Goal: Task Accomplishment & Management: Complete application form

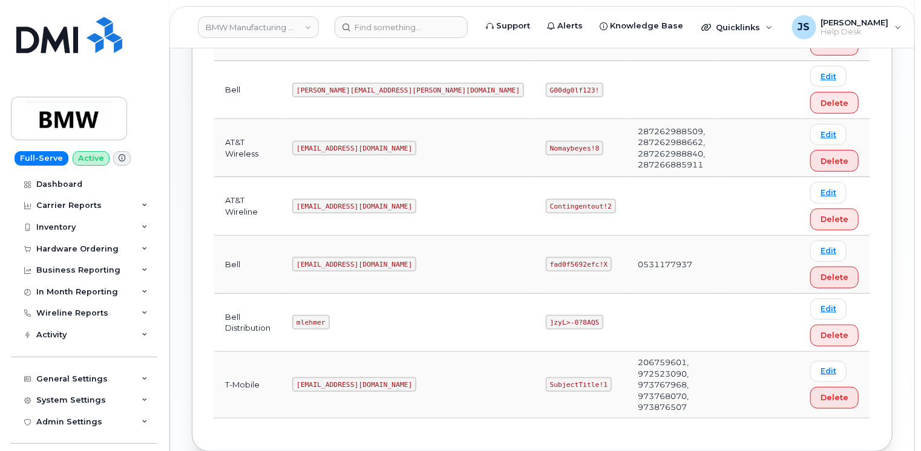
scroll to position [363, 0]
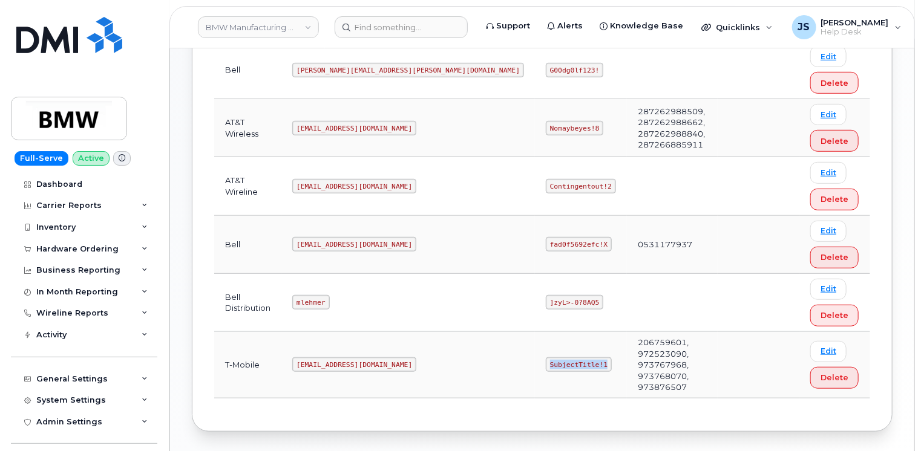
drag, startPoint x: 468, startPoint y: 347, endPoint x: 418, endPoint y: 343, distance: 50.5
click at [546, 358] on code "SubjectTitle!1" at bounding box center [579, 365] width 66 height 15
copy code "SubjectTitle!1"
click at [388, 15] on header "BMW Manufacturing Co LLC Support Alerts Knowledge Base Quicklinks Suspend / Can…" at bounding box center [542, 27] width 746 height 42
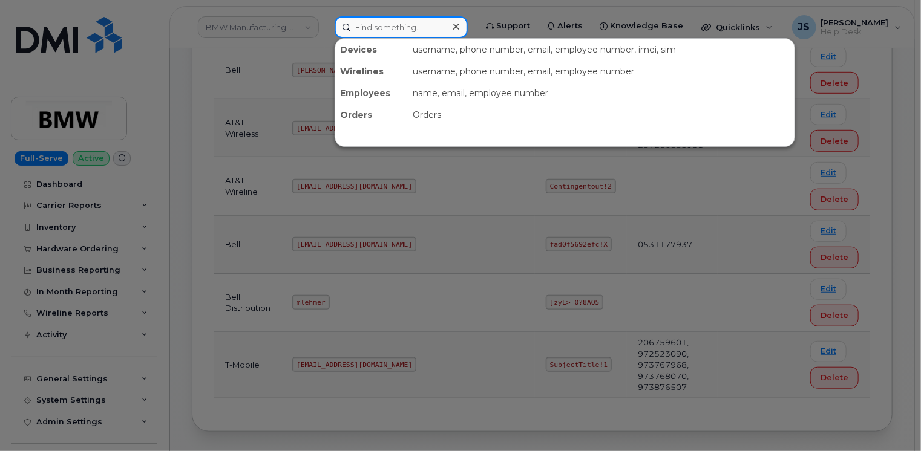
click at [393, 25] on input at bounding box center [401, 27] width 133 height 22
paste input "299861"
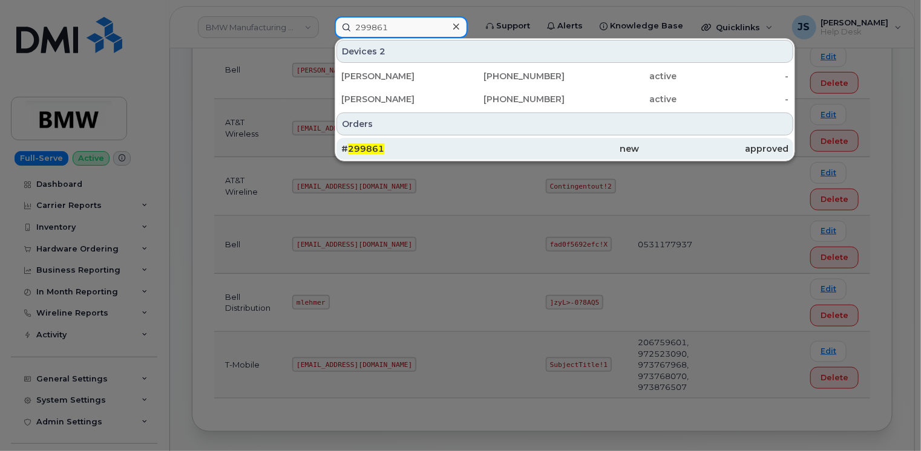
type input "299861"
click at [384, 142] on div "# 299861" at bounding box center [415, 149] width 149 height 22
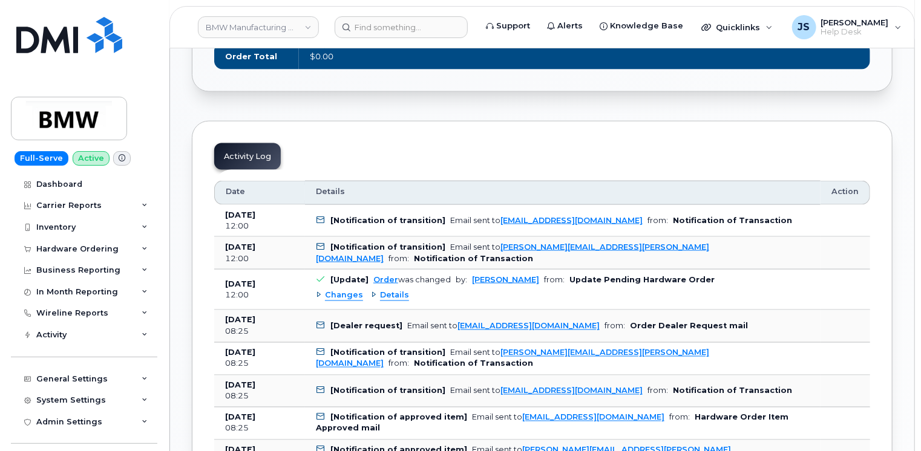
scroll to position [666, 0]
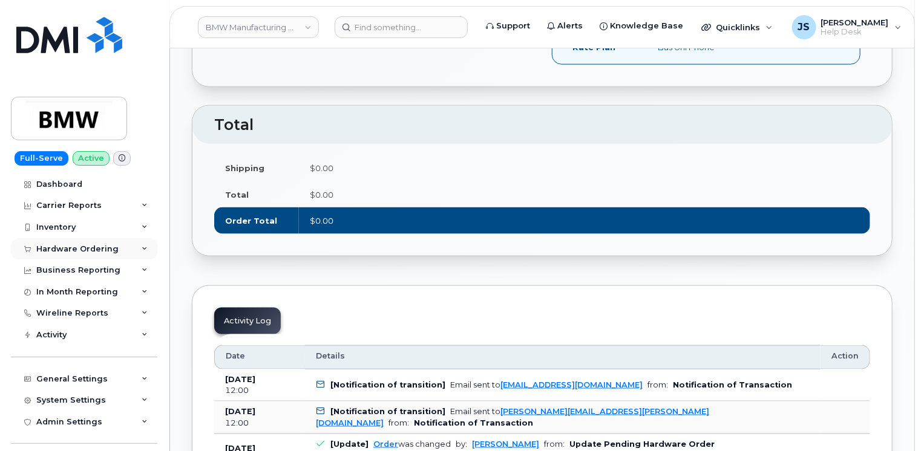
click at [148, 244] on div "Hardware Ordering" at bounding box center [84, 249] width 146 height 22
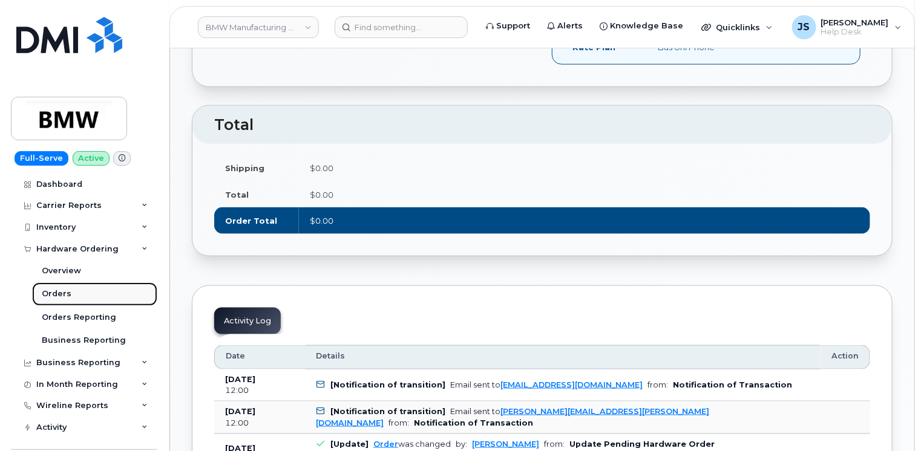
click at [76, 293] on link "Orders" at bounding box center [94, 294] width 125 height 23
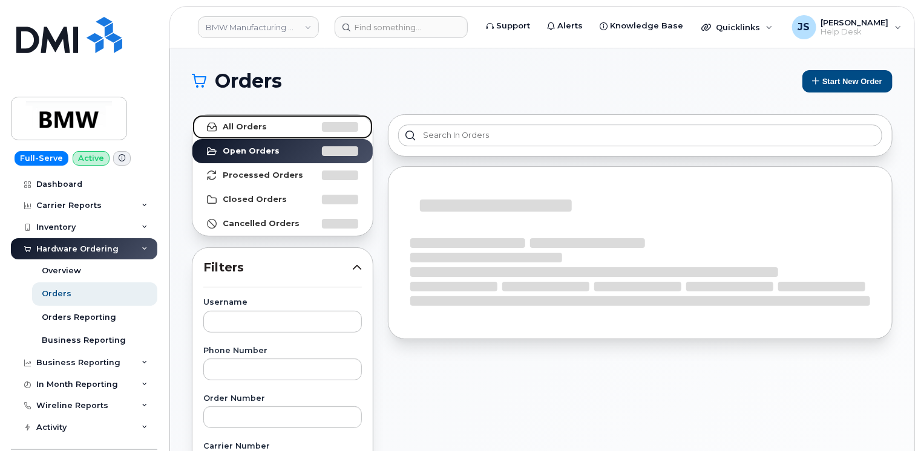
click at [245, 131] on link "All Orders" at bounding box center [282, 127] width 180 height 24
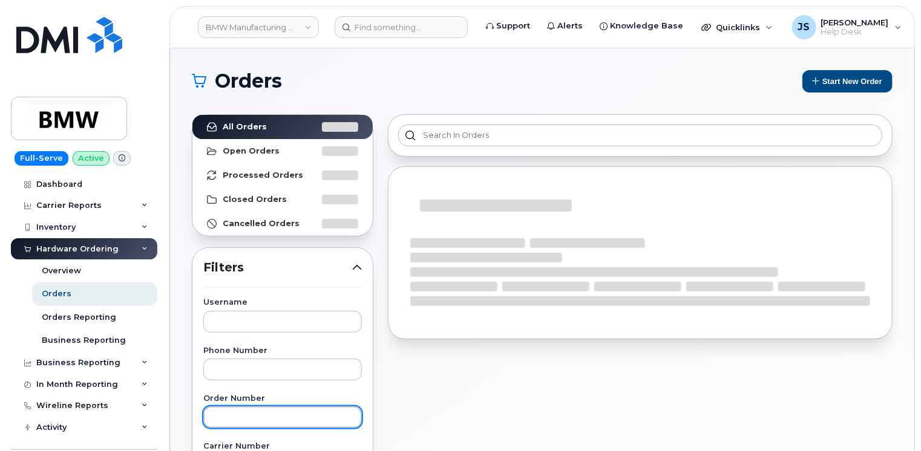
click at [223, 424] on input "text" at bounding box center [282, 418] width 159 height 22
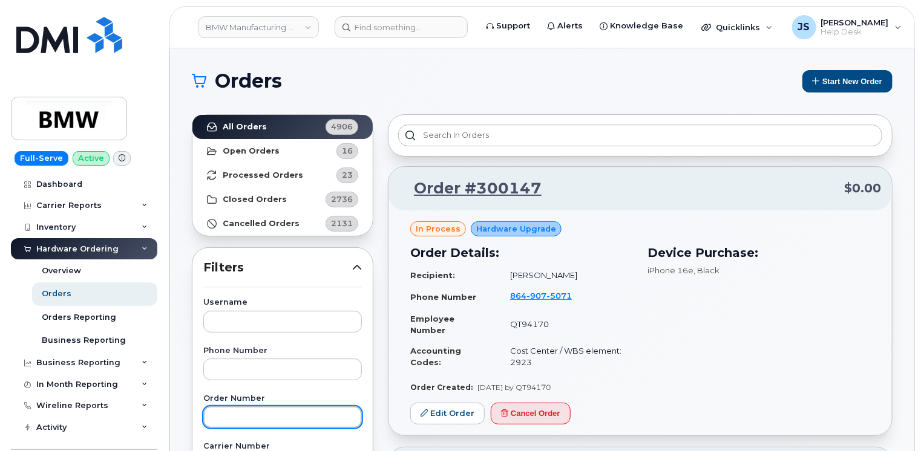
paste input "299861"
type input "299861"
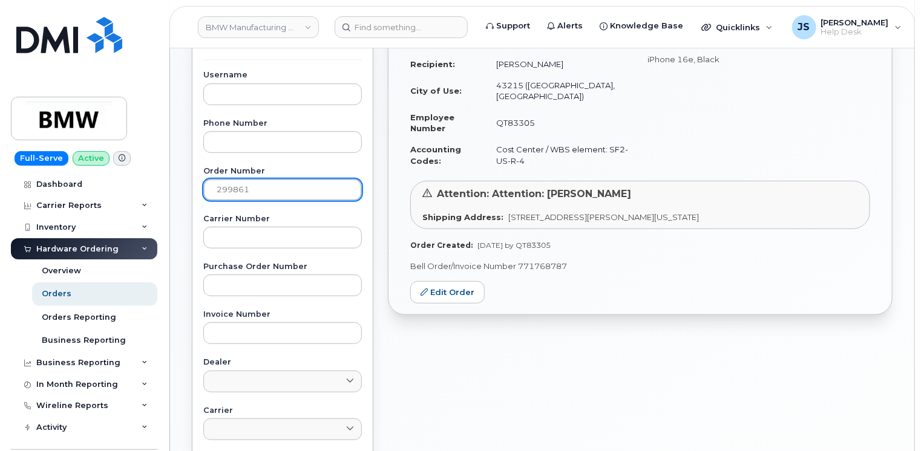
scroll to position [242, 0]
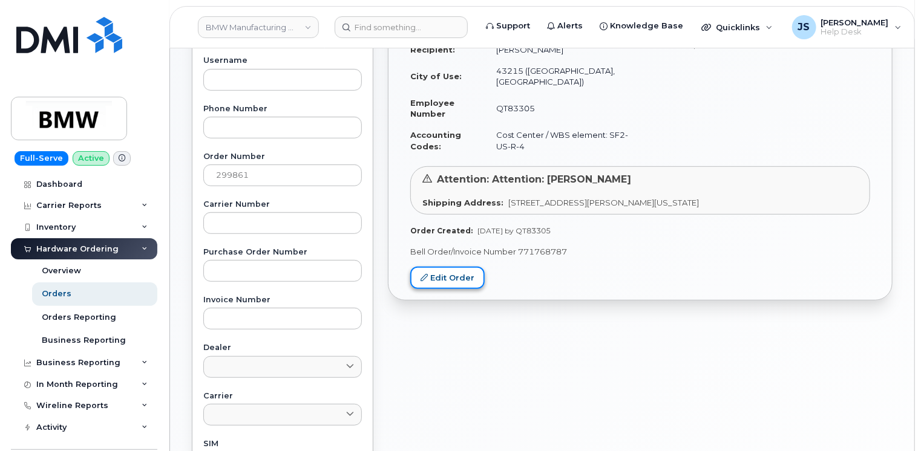
click at [443, 282] on link "Edit Order" at bounding box center [447, 278] width 74 height 22
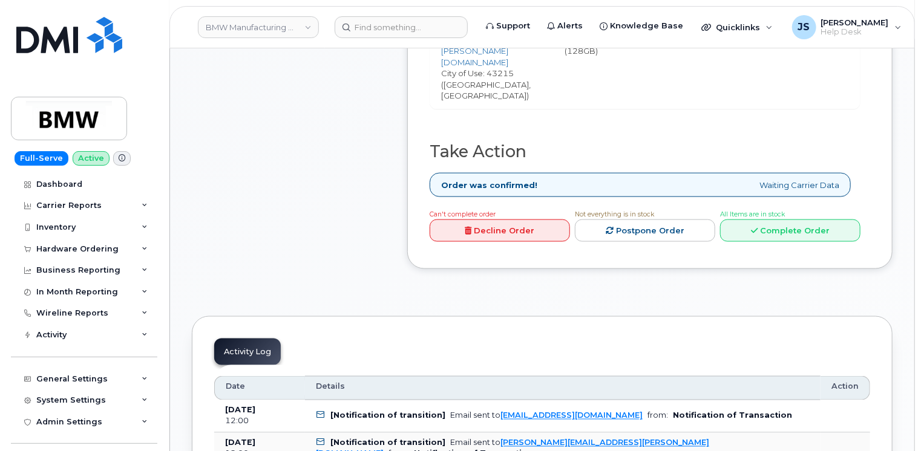
scroll to position [787, 0]
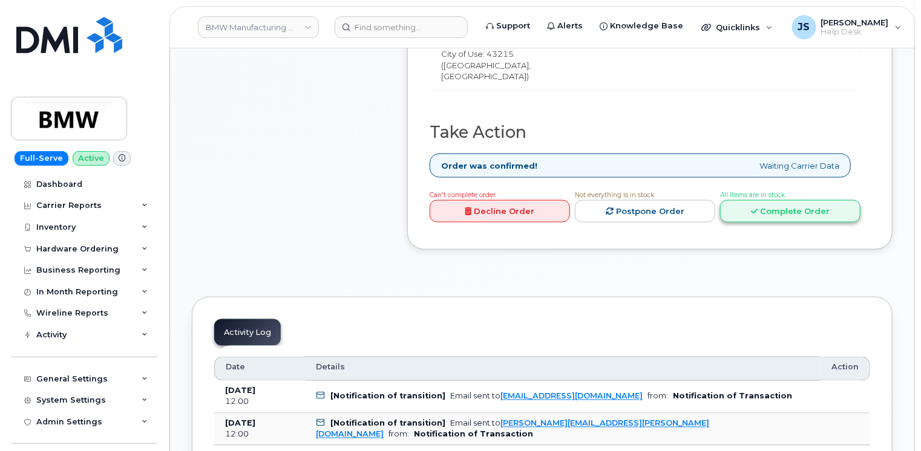
click at [825, 200] on link "Complete Order" at bounding box center [790, 211] width 140 height 22
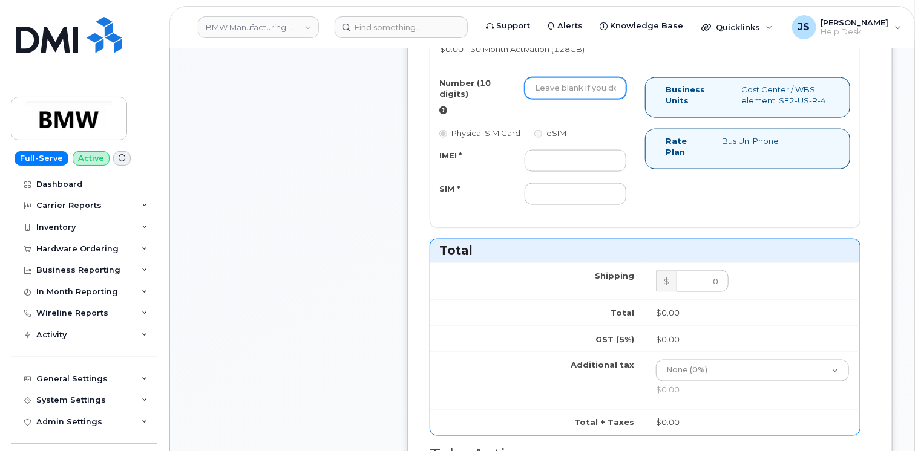
click at [534, 77] on input "Number (10 digits)" at bounding box center [576, 88] width 102 height 22
paste input "6149844753"
type input "6149844753"
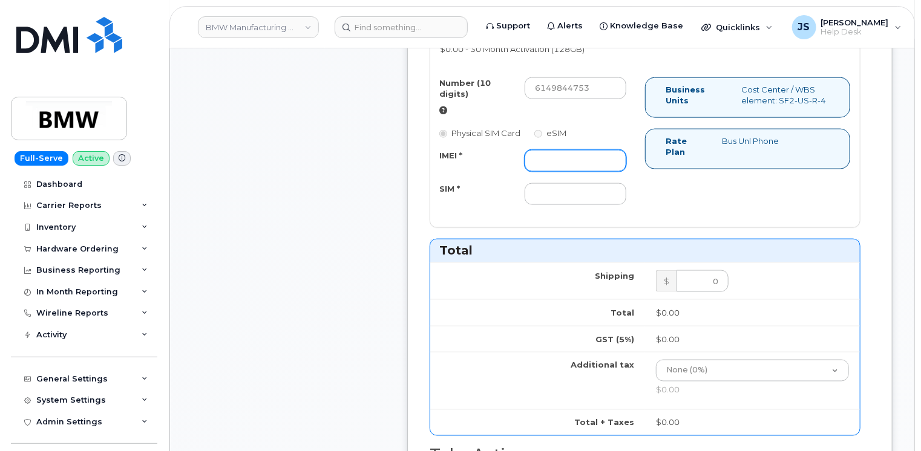
click at [546, 152] on input "IMEI *" at bounding box center [576, 161] width 102 height 22
paste input "351379438970868"
type input "351379438970868"
click at [541, 183] on input "SIM *" at bounding box center [576, 194] width 102 height 22
paste input "8901260128701547445"
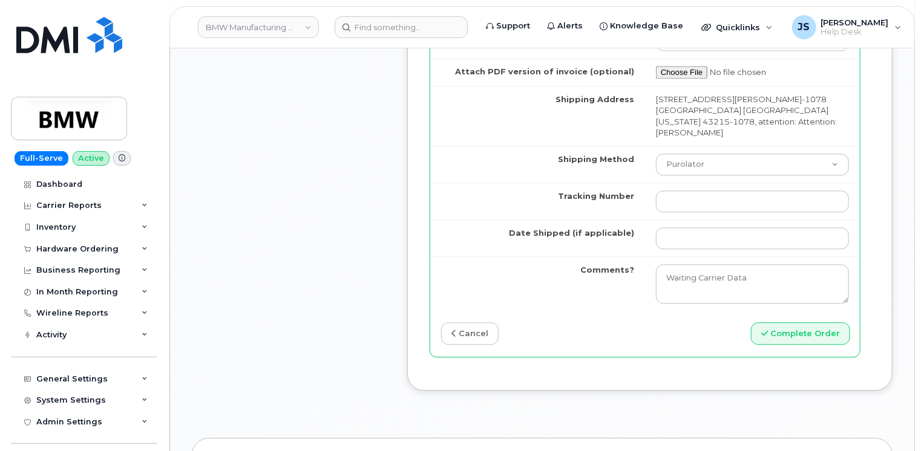
scroll to position [1331, 0]
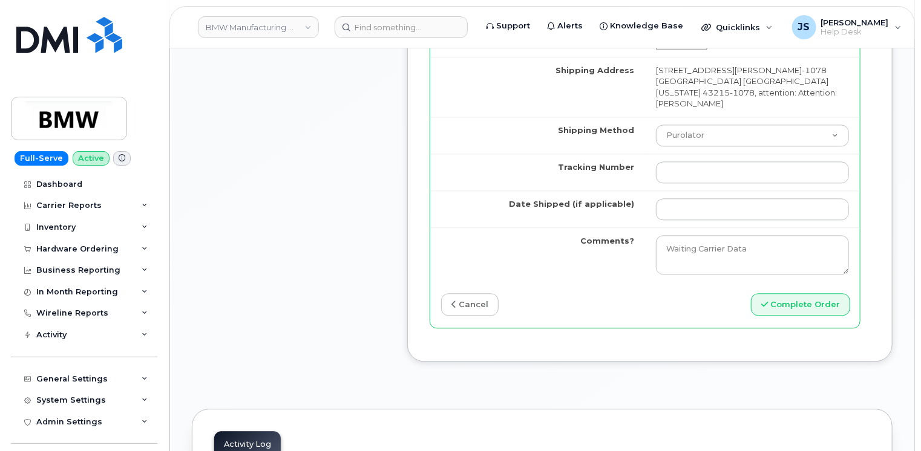
type input "8901260128701547445"
click at [706, 125] on select "Purolator UPS FedEx Canada Post Courier Other Drop Off Pick Up" at bounding box center [752, 136] width 193 height 22
select select "UPS"
click at [656, 125] on select "Purolator UPS FedEx Canada Post Courier Other Drop Off Pick Up" at bounding box center [752, 136] width 193 height 22
click at [690, 162] on input "Tracking Number" at bounding box center [752, 173] width 193 height 22
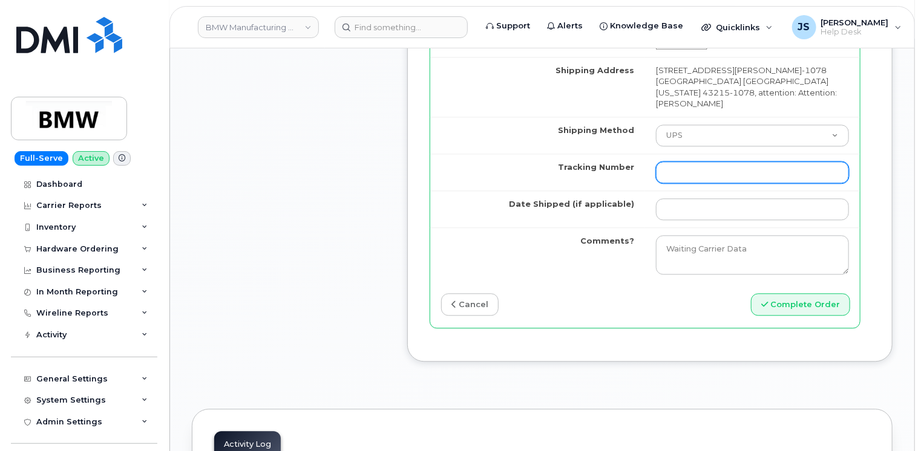
paste input "1ZW0Y5861380313436"
type input "1ZW0Y5861380313436"
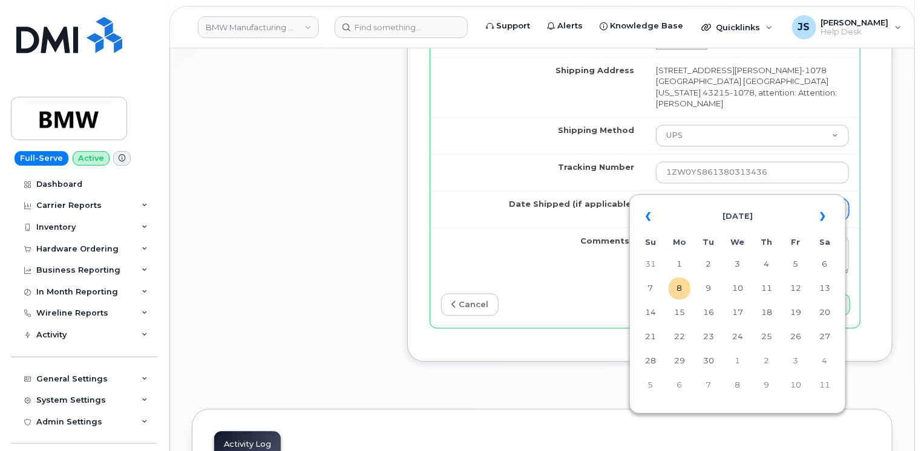
click at [711, 198] on input "Date Shipped (if applicable)" at bounding box center [752, 209] width 193 height 22
click at [828, 270] on td "6" at bounding box center [825, 265] width 22 height 22
type input "2025-09-06"
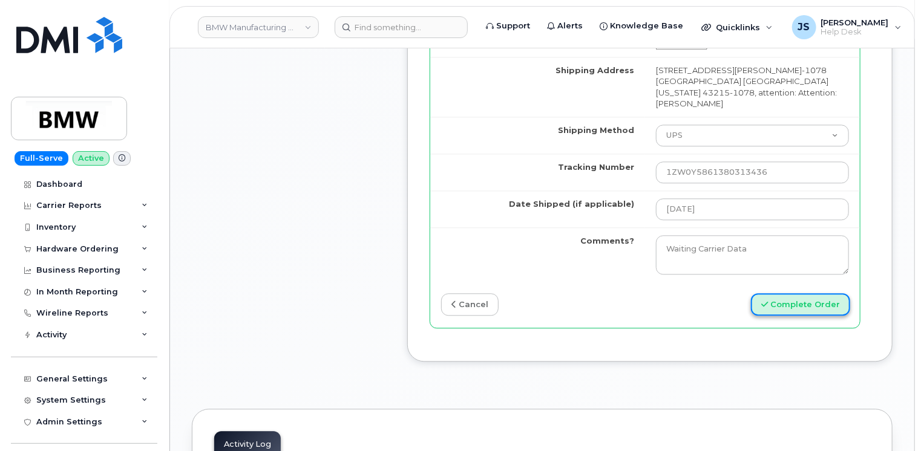
click at [811, 293] on button "Complete Order" at bounding box center [800, 304] width 99 height 22
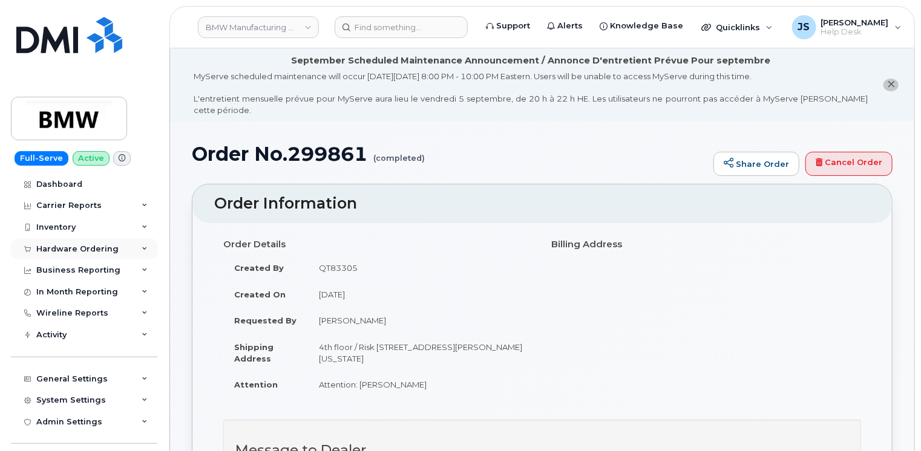
click at [135, 246] on div "Hardware Ordering" at bounding box center [84, 249] width 146 height 22
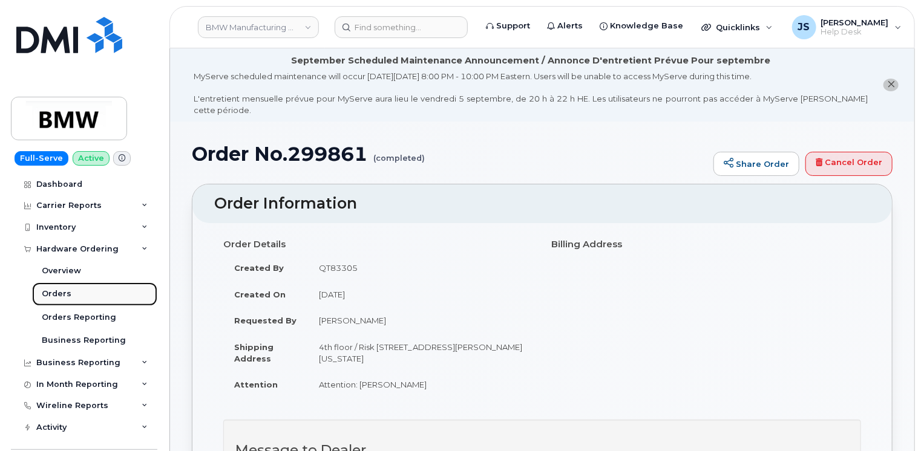
click at [62, 292] on div "Orders" at bounding box center [57, 294] width 30 height 11
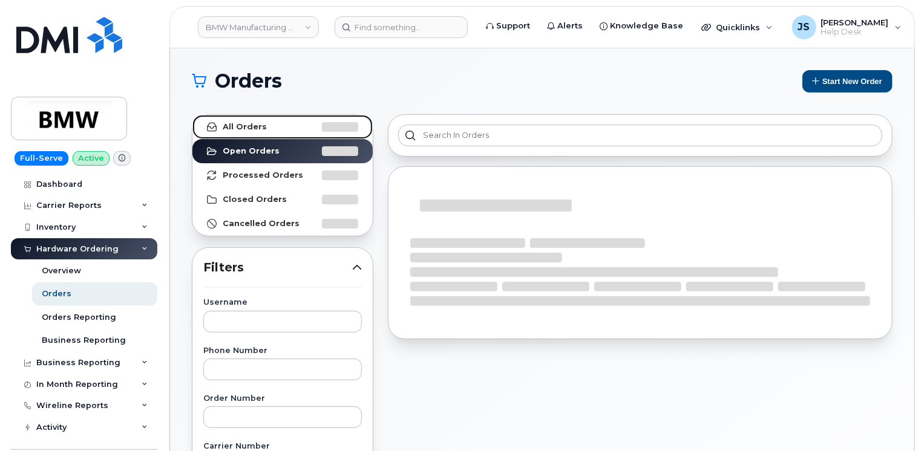
click at [282, 123] on link "All Orders" at bounding box center [282, 127] width 180 height 24
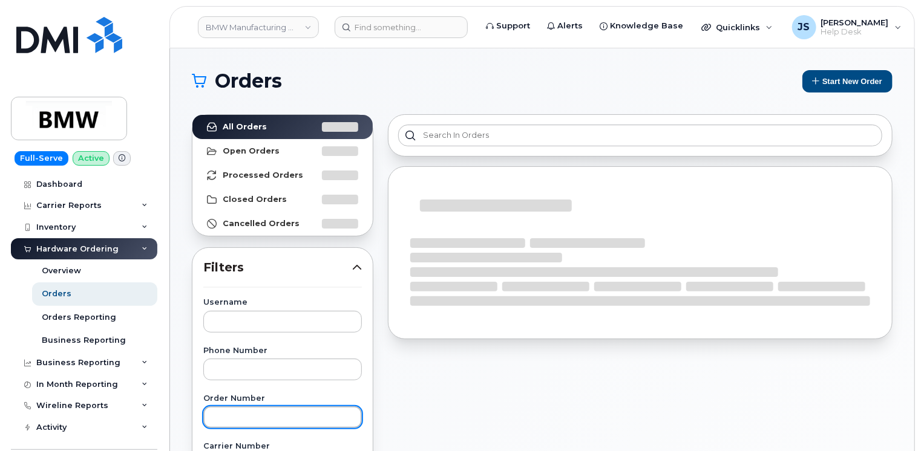
click at [230, 410] on input "text" at bounding box center [282, 418] width 159 height 22
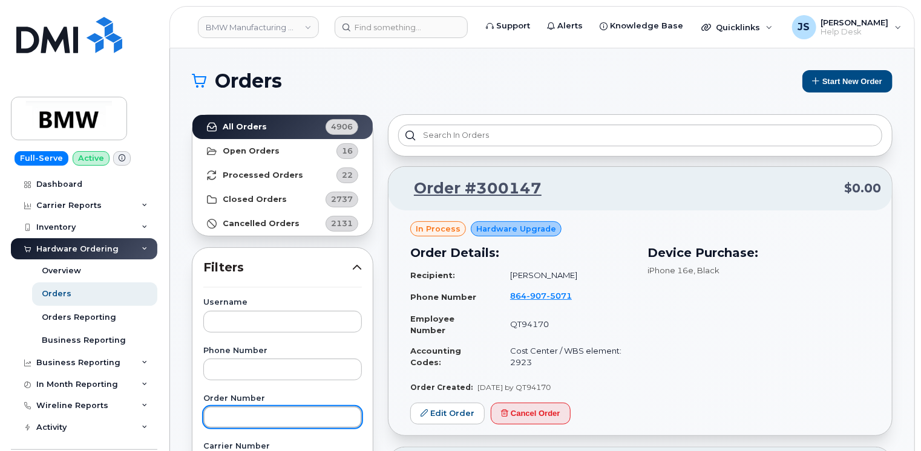
paste input "299930"
type input "299930"
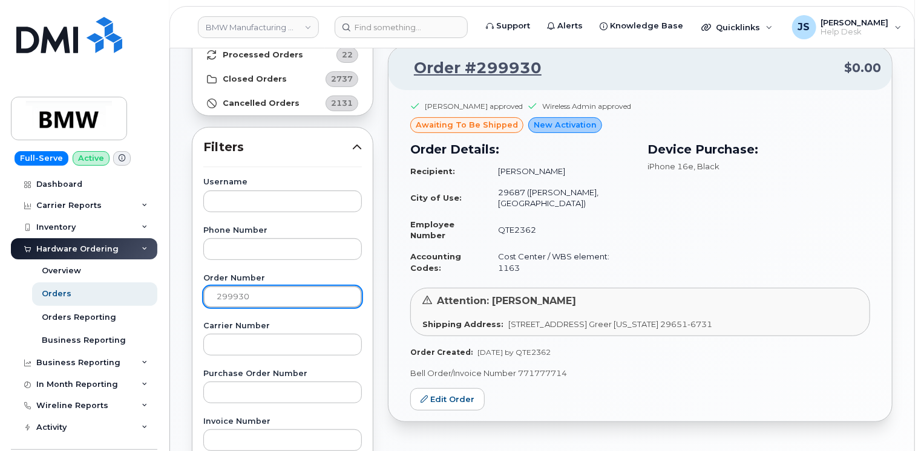
scroll to position [182, 0]
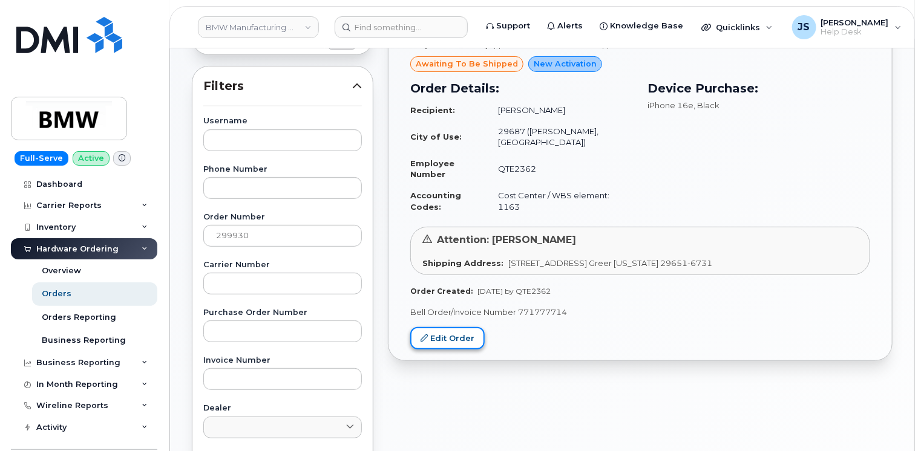
click at [438, 343] on link "Edit Order" at bounding box center [447, 338] width 74 height 22
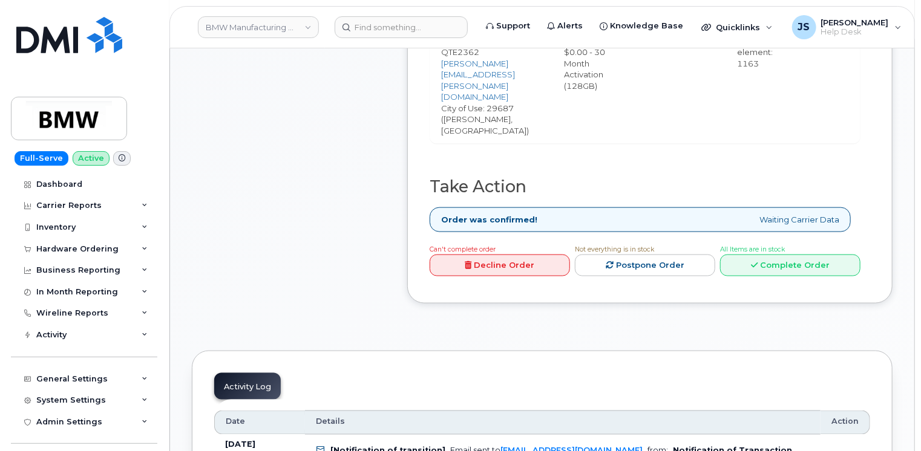
scroll to position [726, 0]
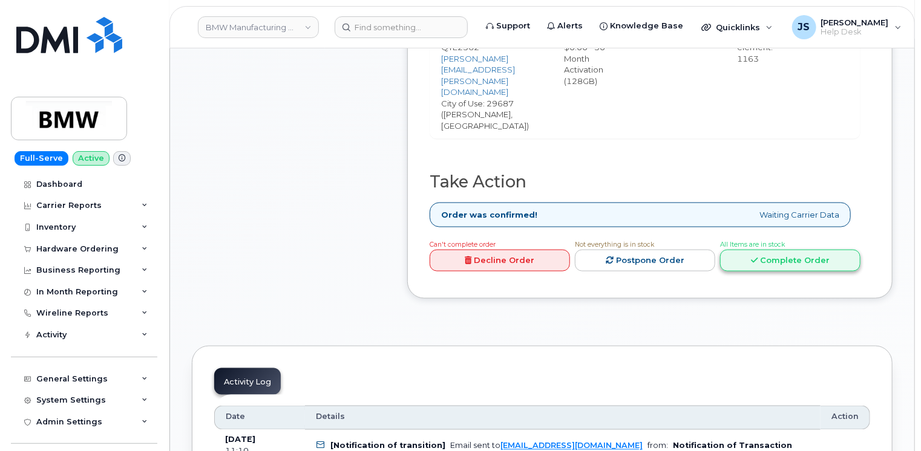
click at [816, 250] on link "Complete Order" at bounding box center [790, 261] width 140 height 22
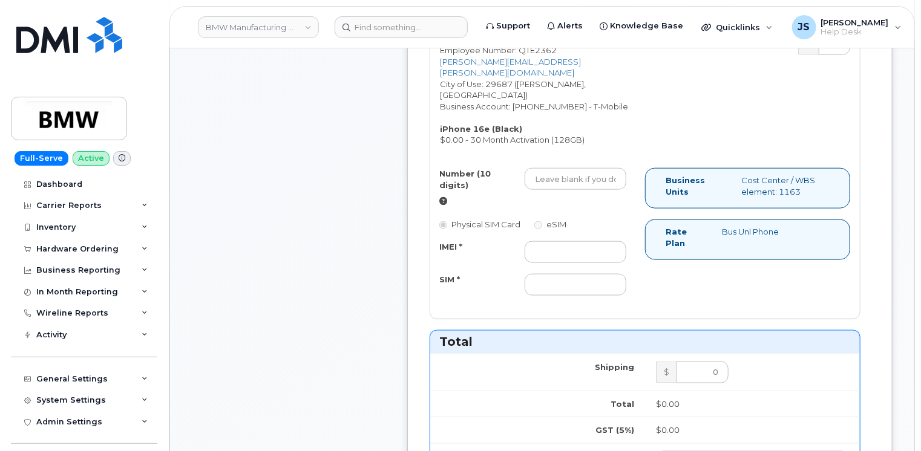
scroll to position [666, 0]
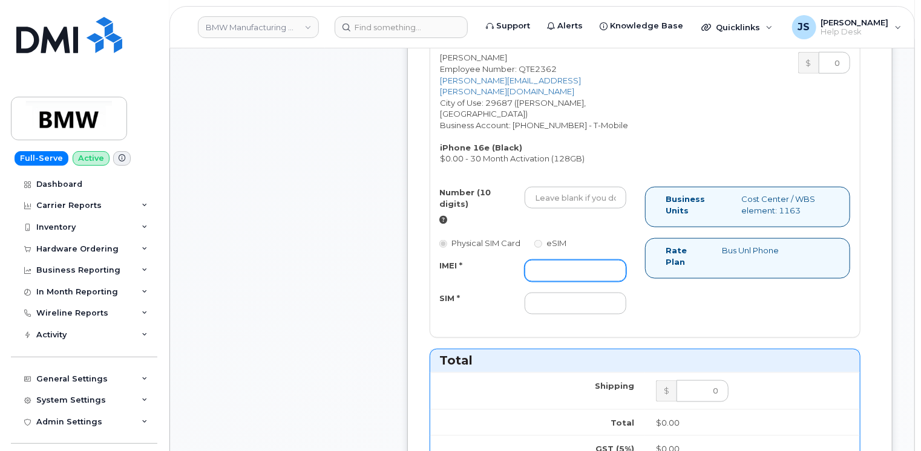
click at [580, 260] on input "IMEI *" at bounding box center [576, 271] width 102 height 22
paste input "358017329985008"
type input "358017329985008"
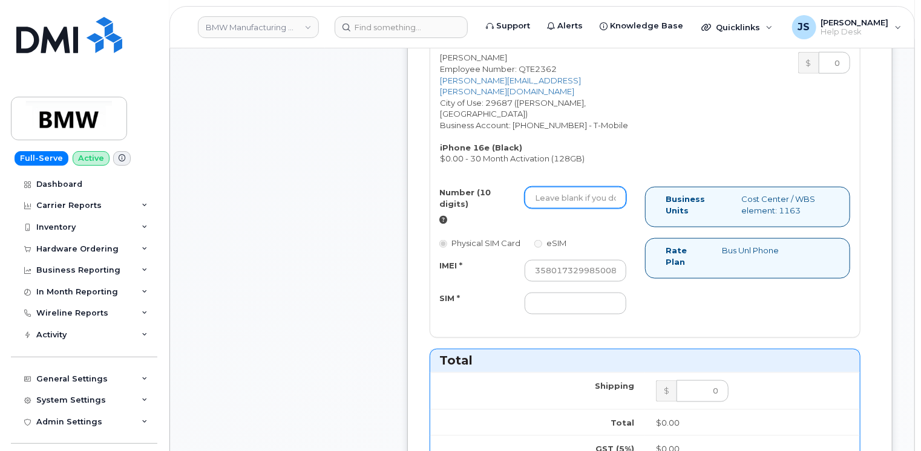
click at [557, 187] on input "Number (10 digits)" at bounding box center [576, 198] width 102 height 22
paste input "8647055718"
type input "8647055718"
click at [557, 293] on input "SIM *" at bounding box center [576, 304] width 102 height 22
paste input "8901260497707931485"
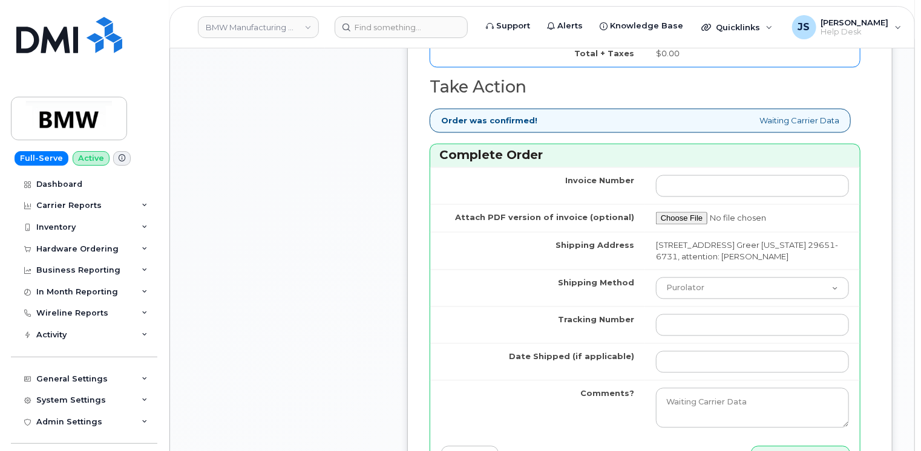
scroll to position [1150, 0]
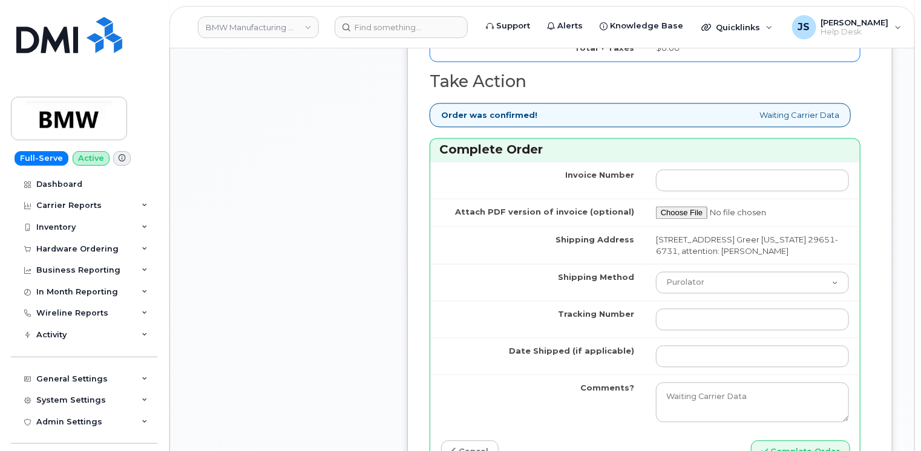
type input "8901260497707931485"
click at [721, 284] on select "Purolator UPS FedEx Canada Post Courier Other Drop Off Pick Up" at bounding box center [752, 283] width 193 height 22
select select "UPS"
click at [656, 272] on select "Purolator UPS FedEx Canada Post Courier Other Drop Off Pick Up" at bounding box center [752, 283] width 193 height 22
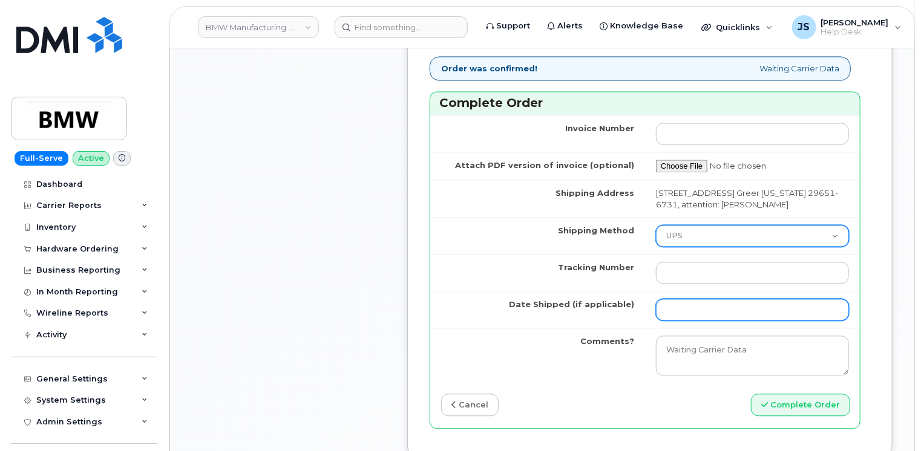
scroll to position [1210, 0]
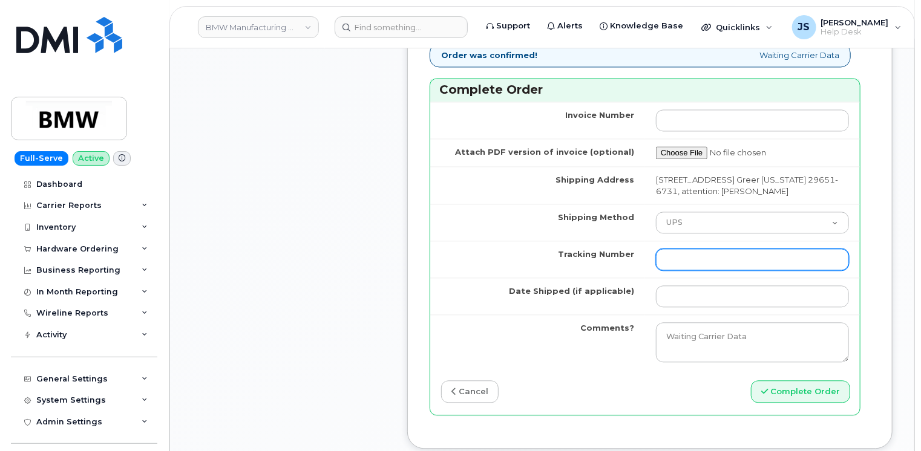
click at [692, 258] on input "Tracking Number" at bounding box center [752, 260] width 193 height 22
paste input "1ZE4B2501380222181"
type input "1ZE4B2501380222181"
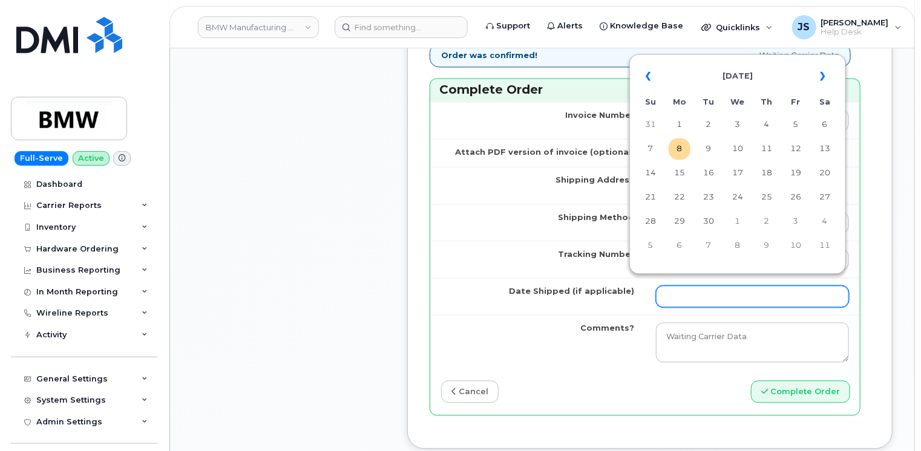
click at [796, 296] on input "Date Shipped (if applicable)" at bounding box center [752, 297] width 193 height 22
click at [798, 132] on td "5" at bounding box center [796, 125] width 22 height 22
type input "[DATE]"
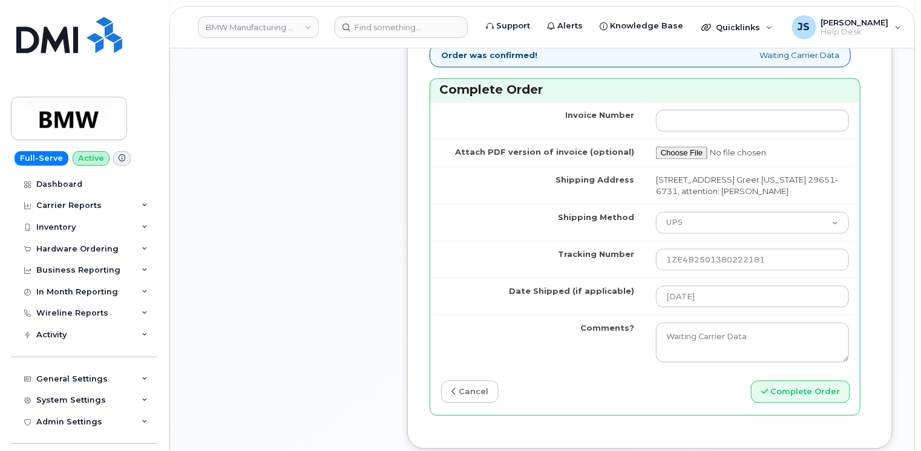
scroll to position [1271, 0]
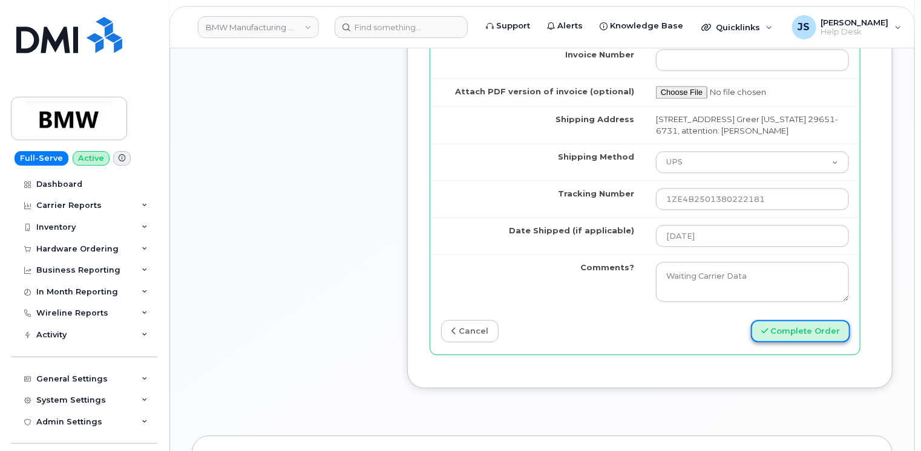
click at [800, 328] on button "Complete Order" at bounding box center [800, 331] width 99 height 22
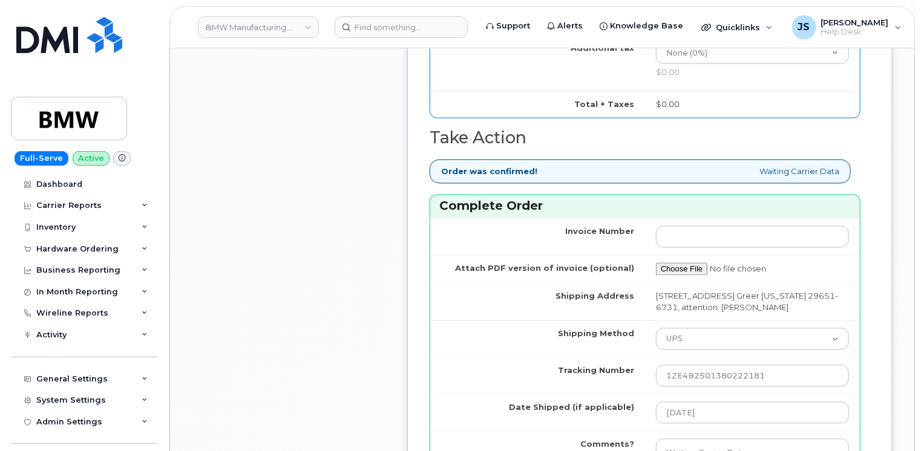
scroll to position [1210, 0]
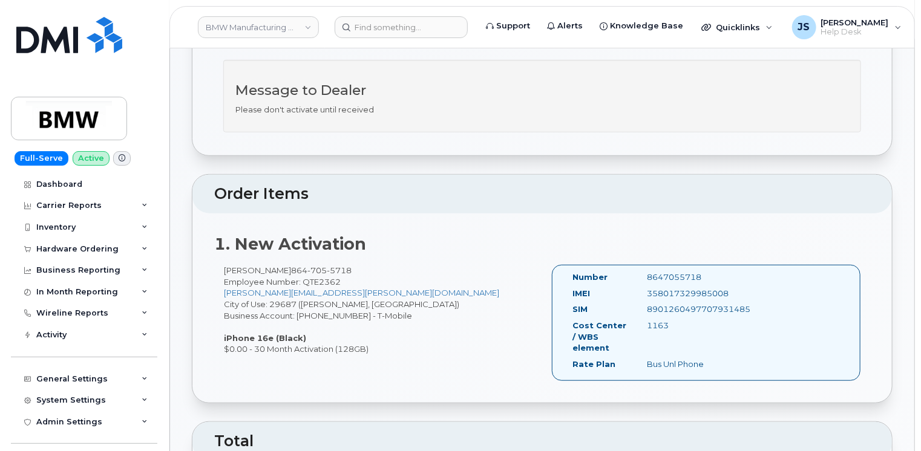
scroll to position [363, 0]
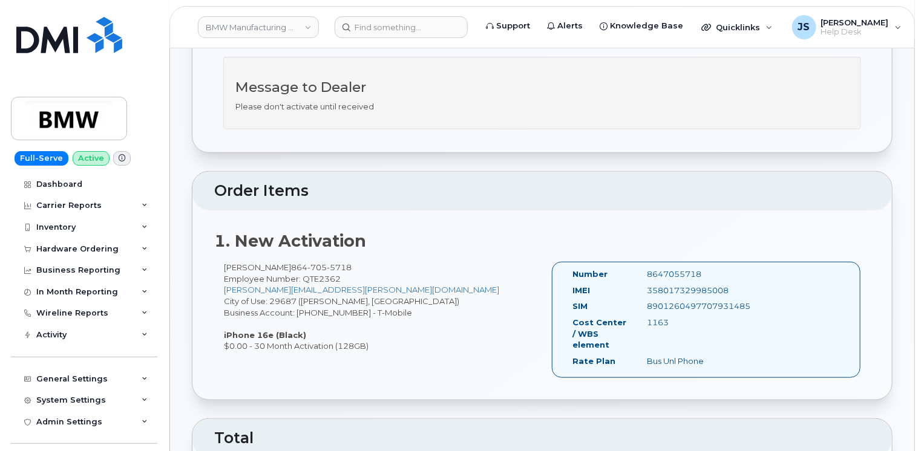
click at [660, 285] on div "358017329985008" at bounding box center [690, 290] width 105 height 11
copy div "358017329985008"
click at [670, 285] on div "358017329985008" at bounding box center [690, 290] width 105 height 11
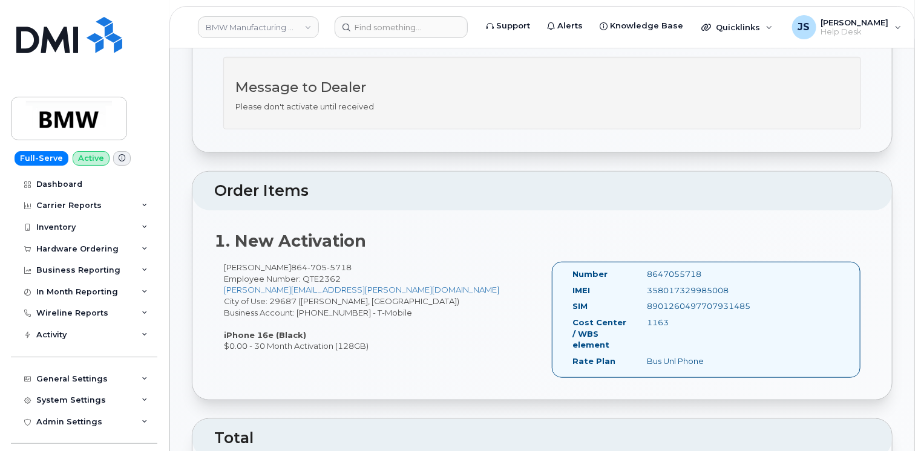
click at [671, 301] on div "8901260497707931485" at bounding box center [690, 306] width 105 height 11
copy div "8901260497707931485"
drag, startPoint x: 339, startPoint y: 255, endPoint x: 281, endPoint y: 249, distance: 57.9
click at [281, 249] on div "1. New Activation Bruce Jensen 864 705 5718 Employee Number: QTE2362 bruce.jens…" at bounding box center [542, 306] width 700 height 190
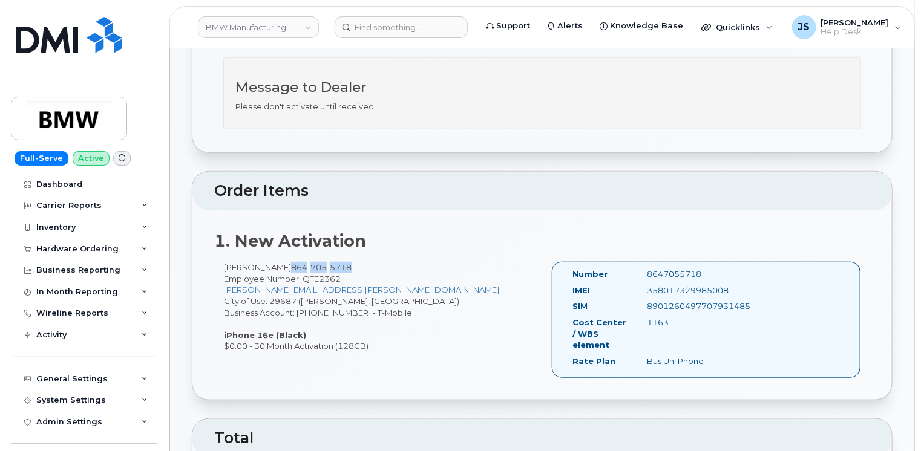
drag, startPoint x: 281, startPoint y: 249, endPoint x: 287, endPoint y: 254, distance: 7.3
copy span "864 705 5718"
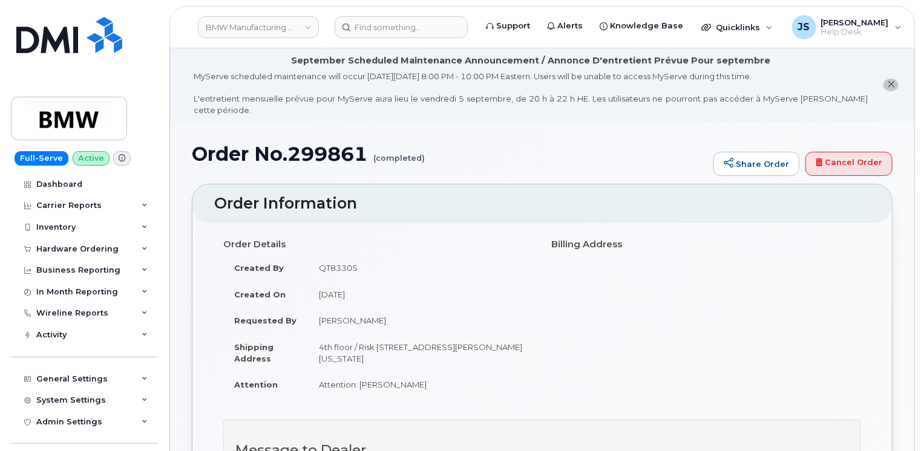
click at [314, 143] on h1 "Order No.299861 (completed)" at bounding box center [450, 153] width 516 height 21
copy h1 "299861"
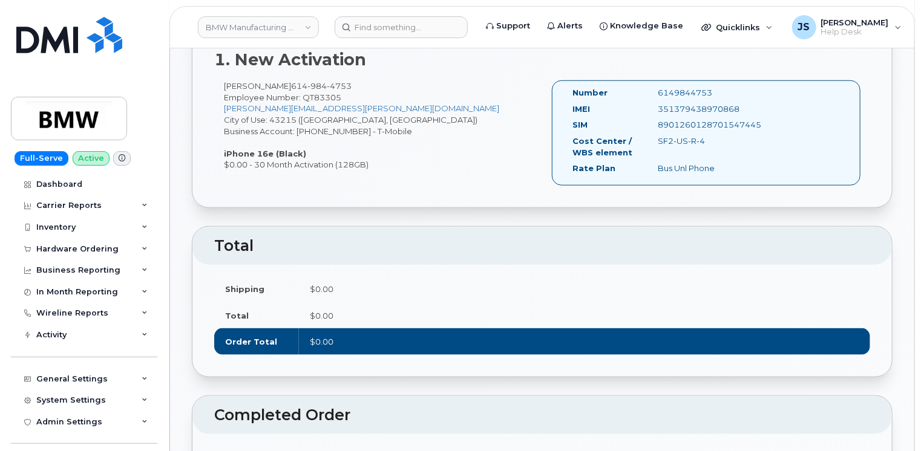
scroll to position [484, 0]
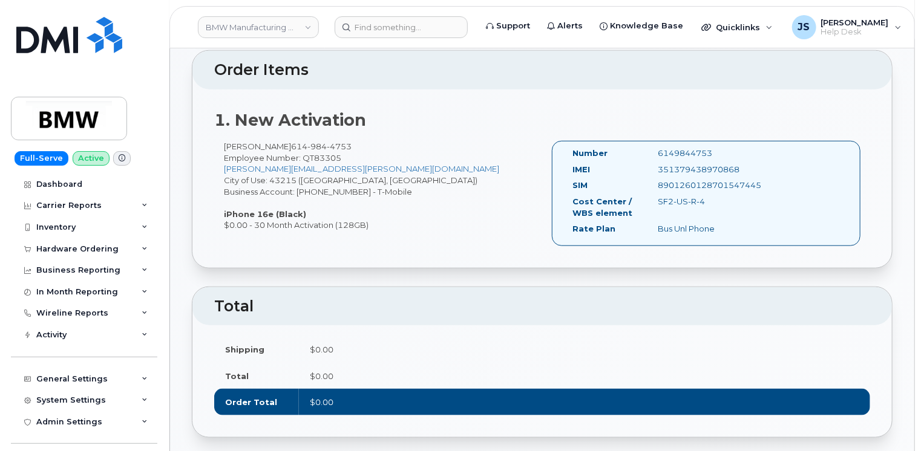
click at [684, 167] on div "351379438970868" at bounding box center [709, 169] width 120 height 11
copy div "351379438970868"
click at [670, 180] on div "8901260128701547445" at bounding box center [709, 185] width 120 height 11
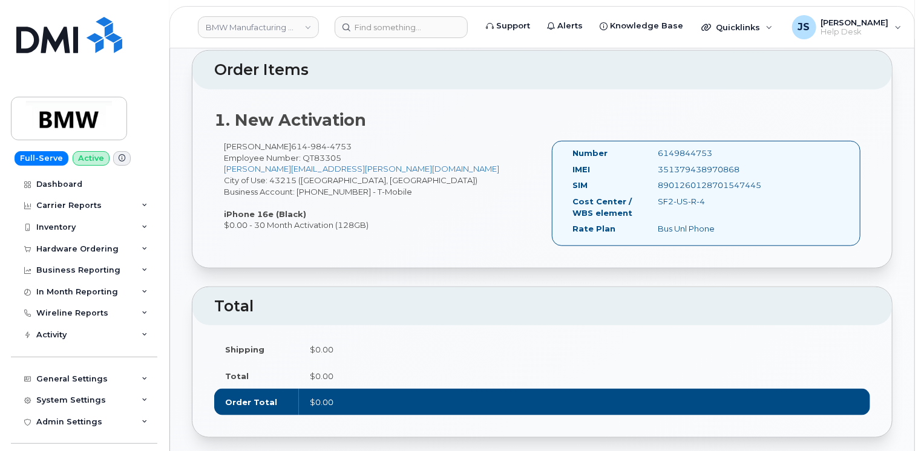
drag, startPoint x: 670, startPoint y: 179, endPoint x: 657, endPoint y: 187, distance: 14.9
click at [657, 187] on div "8901260128701547445" at bounding box center [709, 185] width 120 height 11
copy div "8901260128701547445"
drag, startPoint x: 346, startPoint y: 143, endPoint x: 288, endPoint y: 143, distance: 58.1
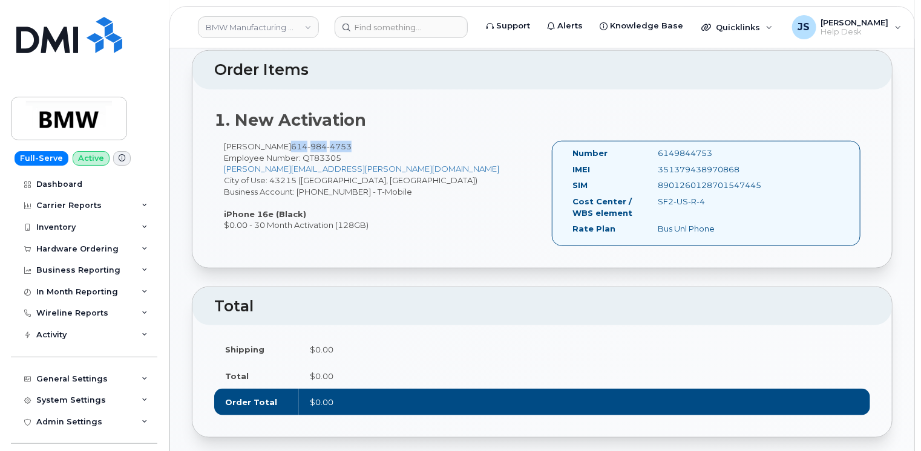
click at [291, 143] on span "614 984 4753" at bounding box center [321, 147] width 61 height 10
copy span "614 984 4753"
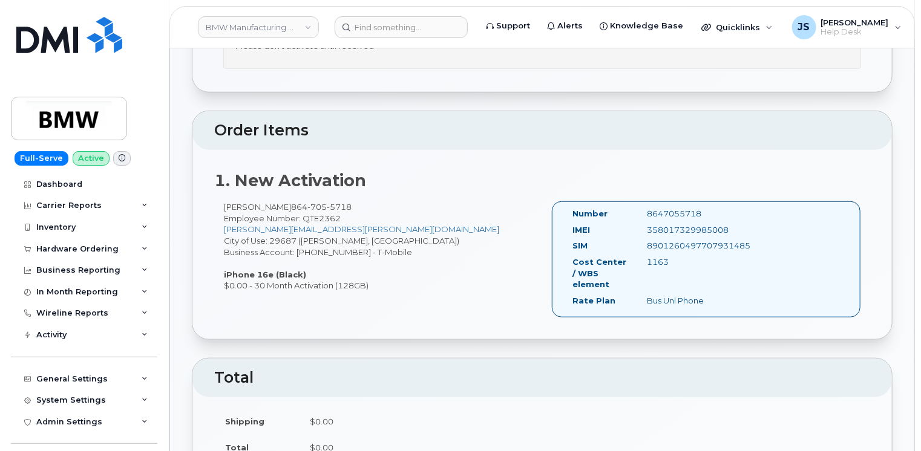
scroll to position [484, 0]
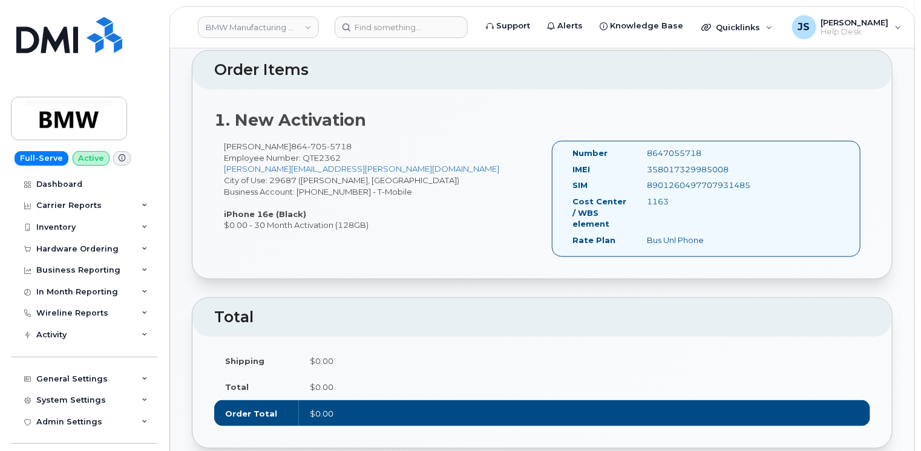
click at [666, 164] on div "358017329985008" at bounding box center [690, 169] width 105 height 11
copy div "358017329985008"
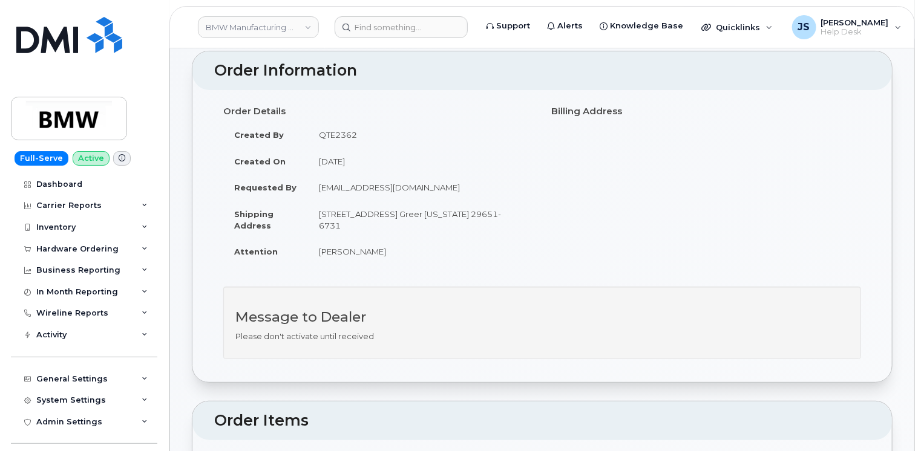
scroll to position [0, 0]
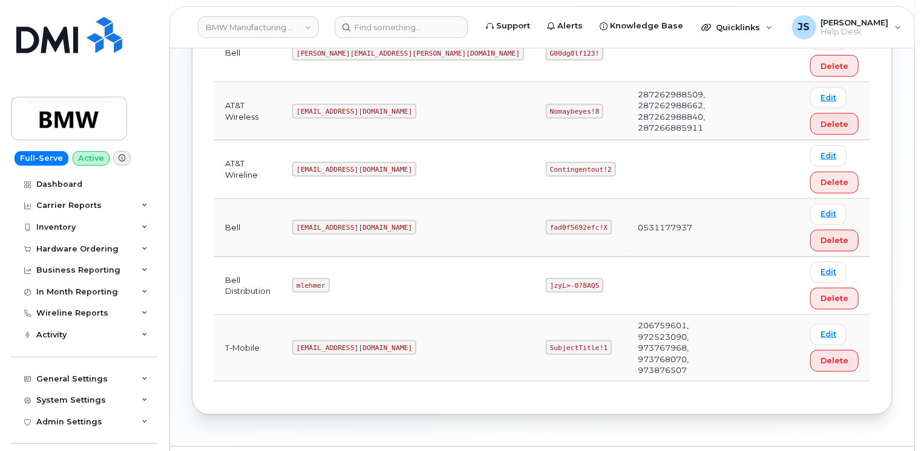
scroll to position [390, 0]
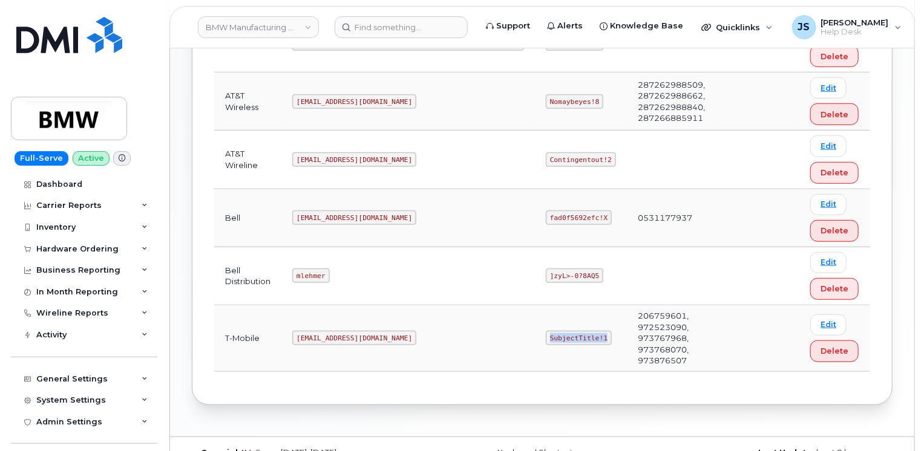
drag, startPoint x: 468, startPoint y: 318, endPoint x: 417, endPoint y: 318, distance: 50.8
click at [546, 331] on code "SubjectTitle!1" at bounding box center [579, 338] width 66 height 15
drag, startPoint x: 417, startPoint y: 318, endPoint x: 424, endPoint y: 320, distance: 7.4
copy code "SubjectTitle!1"
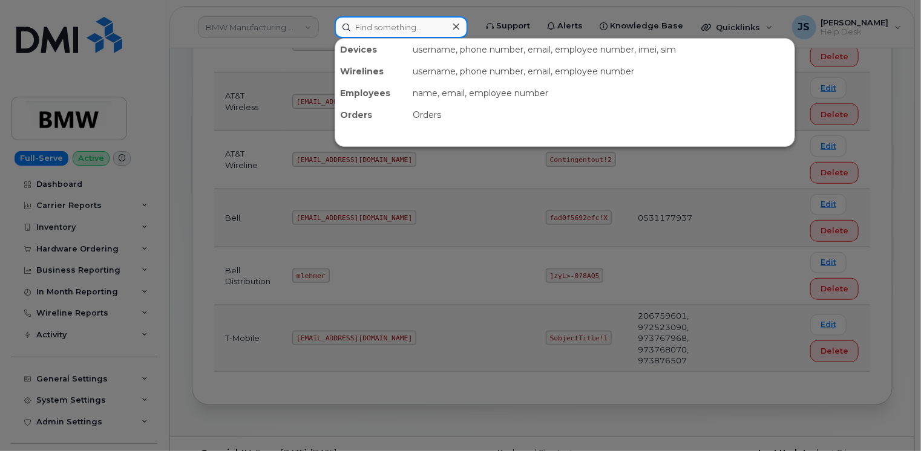
paste input "8645343903"
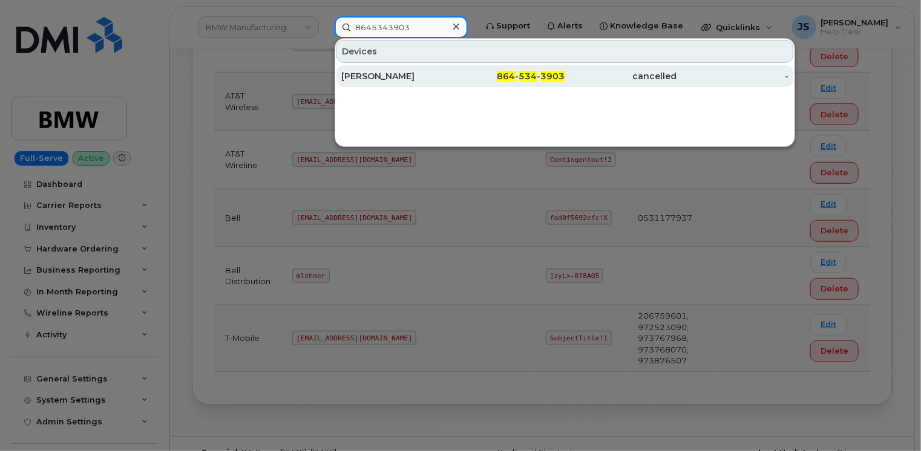
type input "8645343903"
click at [399, 81] on div "[PERSON_NAME]" at bounding box center [397, 76] width 112 height 12
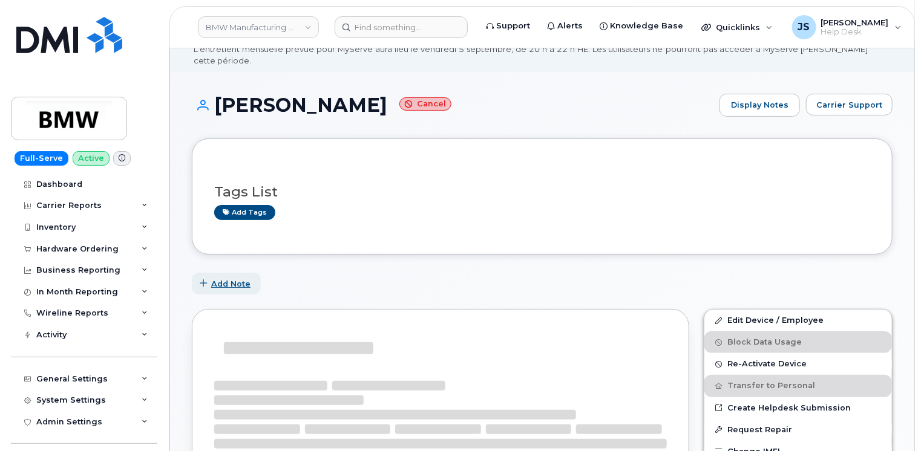
scroll to position [182, 0]
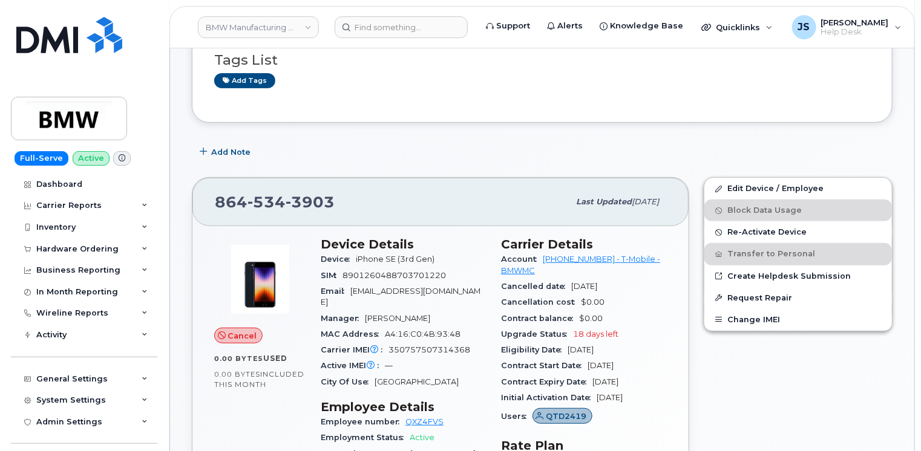
click at [424, 346] on span "350757507314368" at bounding box center [429, 350] width 82 height 9
copy span "350757507314368"
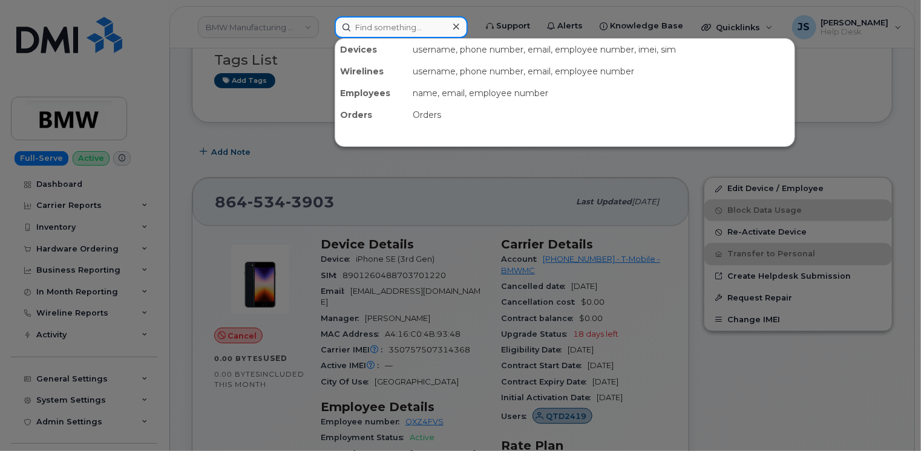
click at [387, 27] on input at bounding box center [401, 27] width 133 height 22
click at [193, 162] on div at bounding box center [460, 225] width 921 height 451
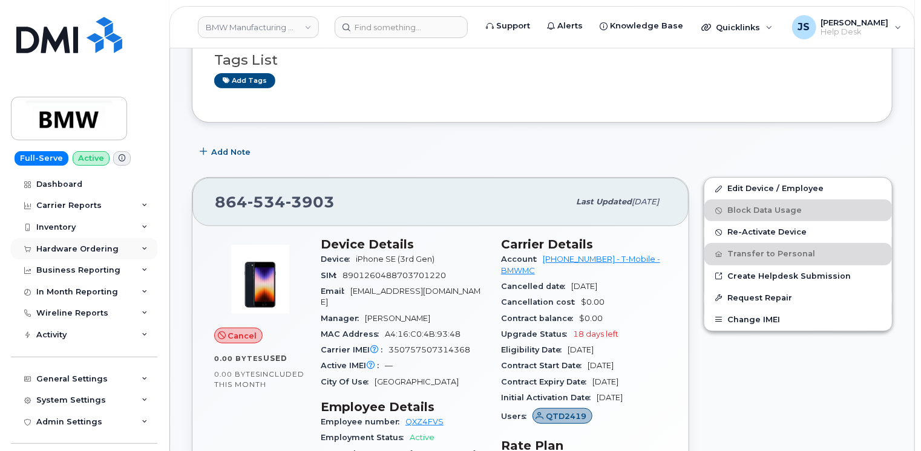
click at [122, 251] on div "Hardware Ordering" at bounding box center [84, 249] width 146 height 22
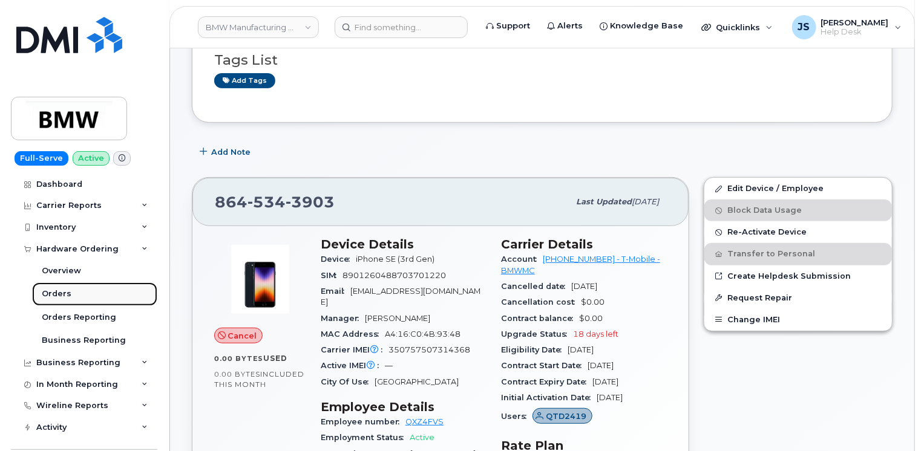
click at [65, 296] on div "Orders" at bounding box center [57, 294] width 30 height 11
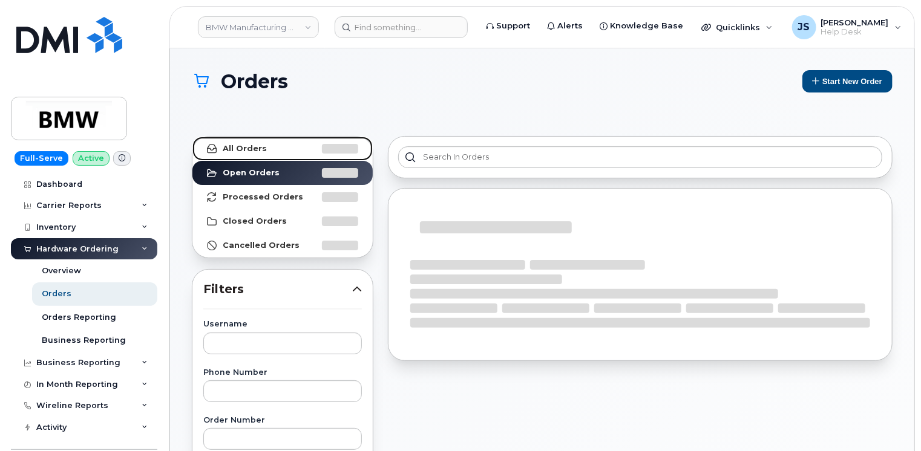
click at [242, 148] on strong "All Orders" at bounding box center [245, 149] width 44 height 10
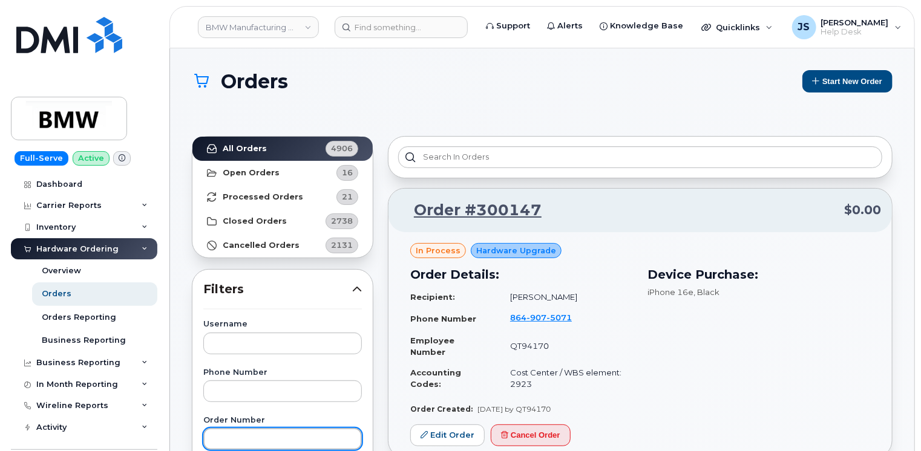
click at [231, 447] on input "text" at bounding box center [282, 439] width 159 height 22
paste input "299991"
type input "299991"
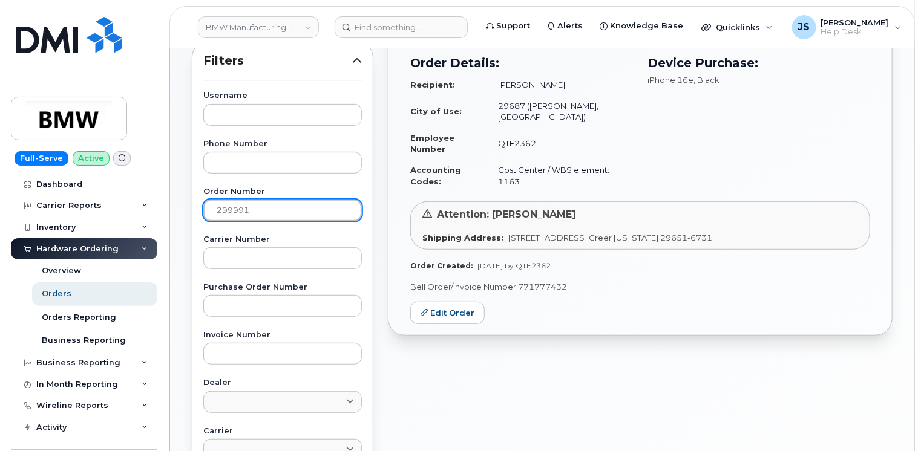
scroll to position [242, 0]
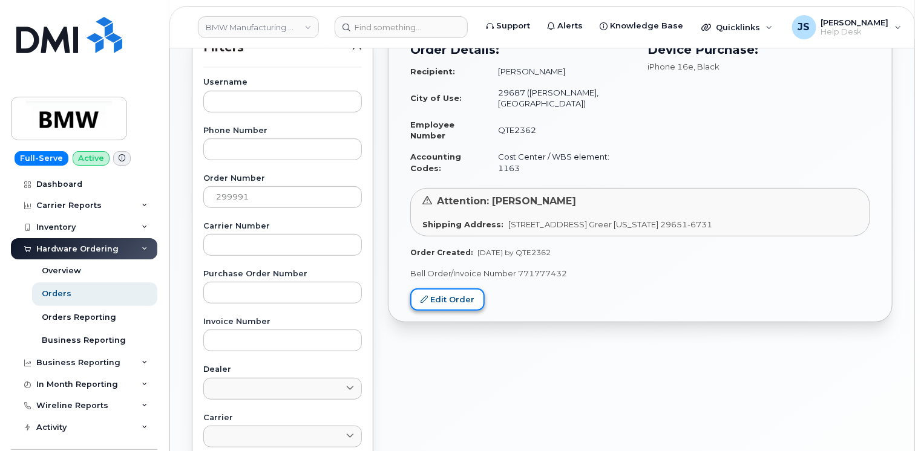
click at [445, 299] on link "Edit Order" at bounding box center [447, 300] width 74 height 22
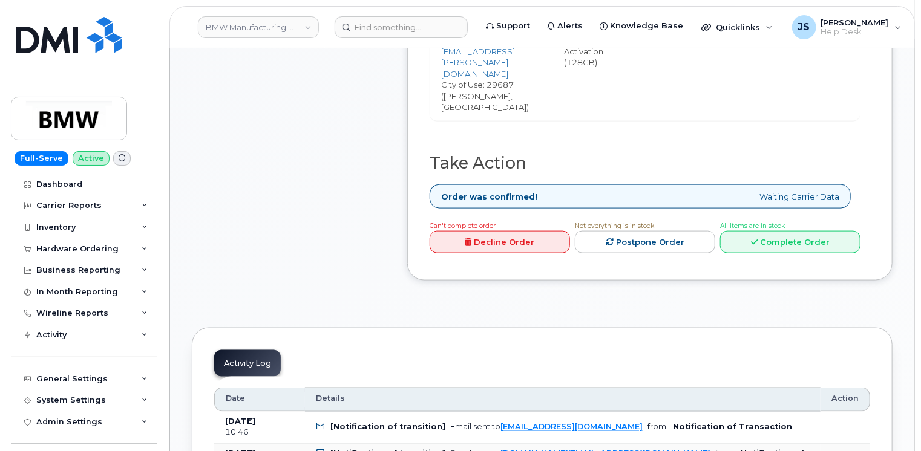
scroll to position [726, 0]
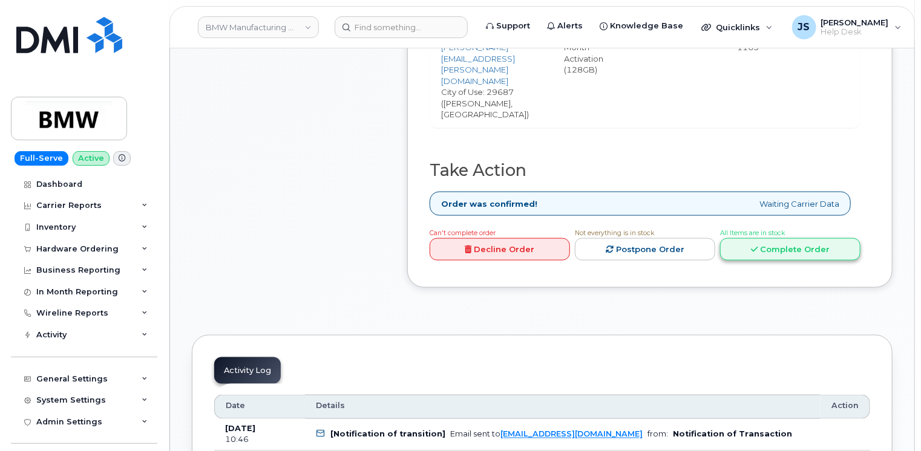
click at [795, 238] on link "Complete Order" at bounding box center [790, 249] width 140 height 22
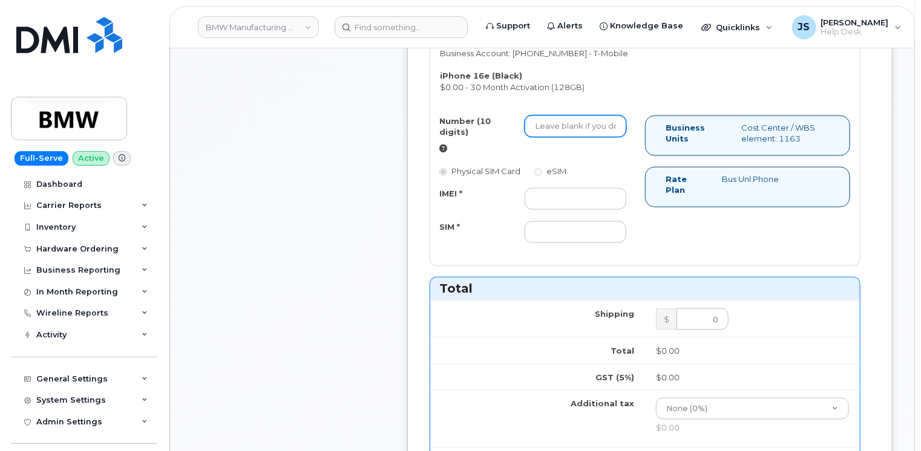
click at [554, 116] on input "Number (10 digits)" at bounding box center [576, 127] width 102 height 22
paste input "8645672681"
type input "8645672681"
click at [542, 188] on input "IMEI *" at bounding box center [576, 199] width 102 height 22
paste input "358017329738845"
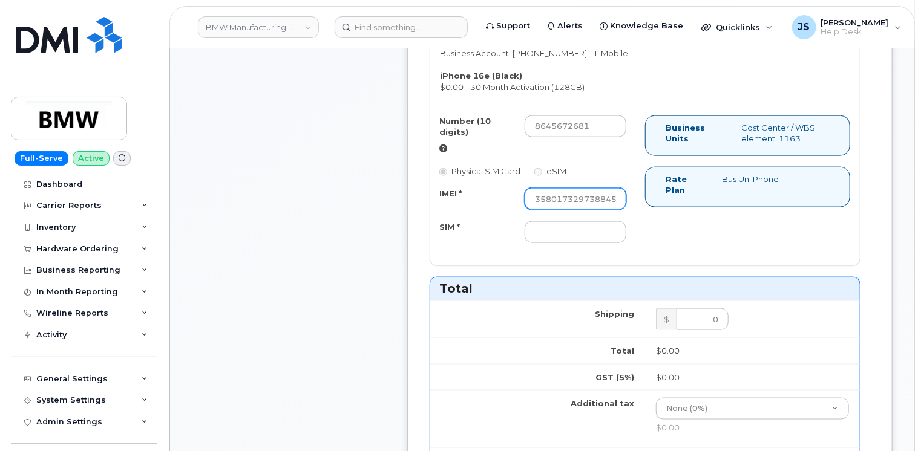
type input "358017329738845"
click at [599, 223] on input "SIM *" at bounding box center [576, 232] width 102 height 22
paste input "8901260127774076654"
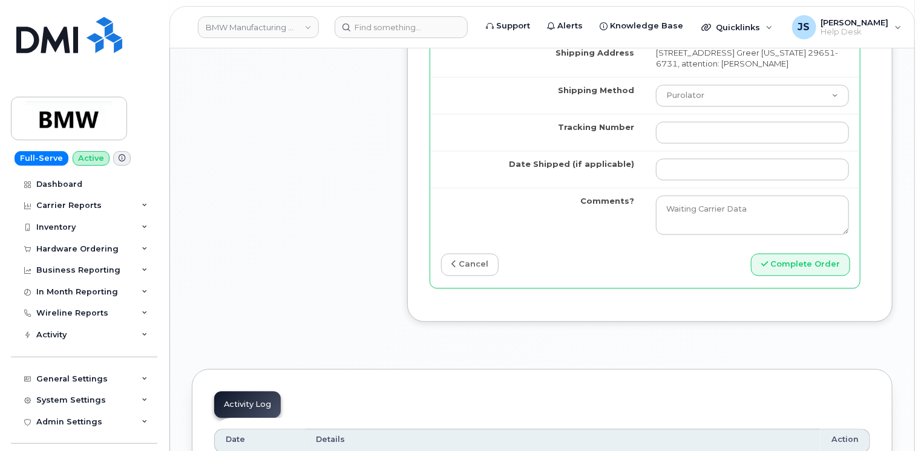
scroll to position [1331, 0]
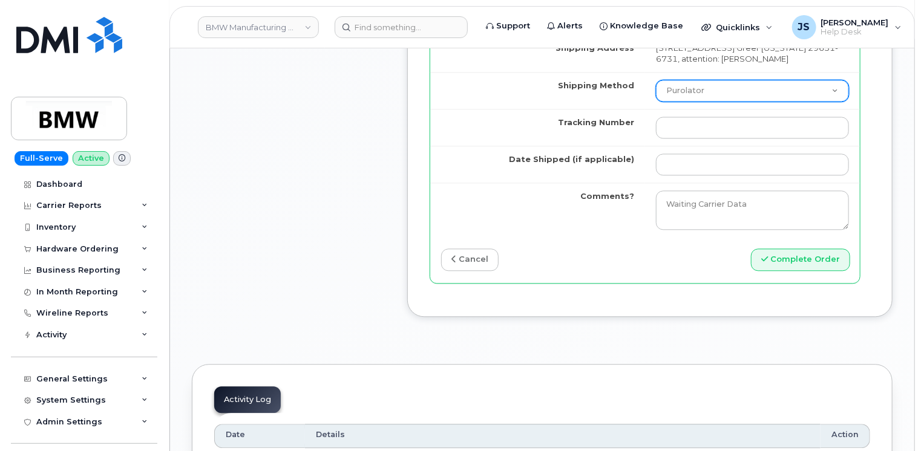
type input "8901260127774076654"
click at [714, 91] on select "Purolator UPS FedEx Canada Post Courier Other Drop Off Pick Up" at bounding box center [752, 91] width 193 height 22
select select "UPS"
click at [656, 80] on select "Purolator UPS FedEx Canada Post Courier Other Drop Off Pick Up" at bounding box center [752, 91] width 193 height 22
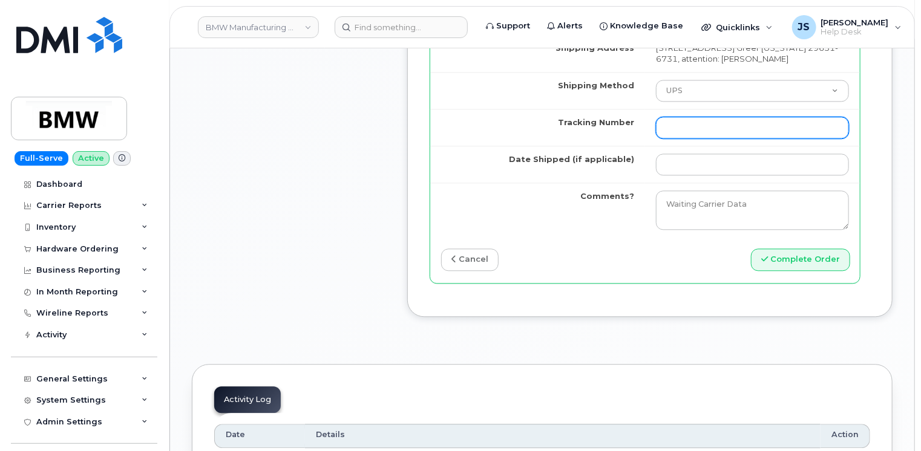
paste input "1ZE4B2501380222912"
type input "1ZE4B2501380222912"
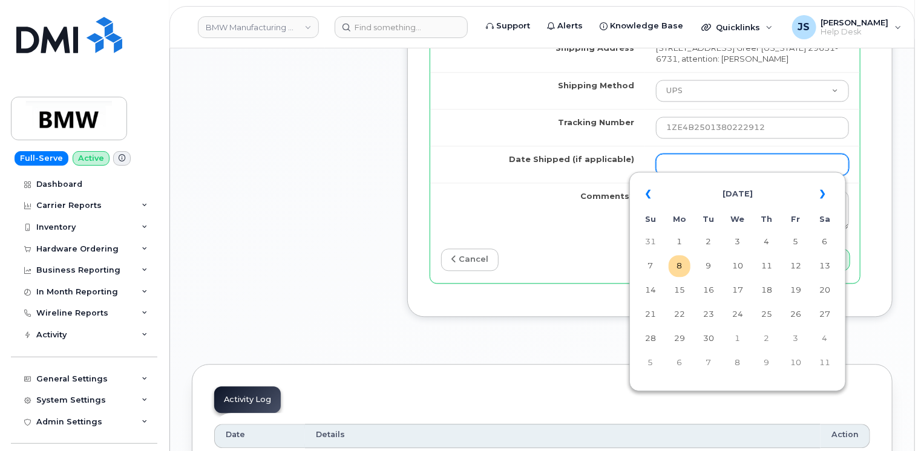
click at [785, 162] on input "Date Shipped (if applicable)" at bounding box center [752, 165] width 193 height 22
click at [799, 241] on td "5" at bounding box center [796, 242] width 22 height 22
type input "[DATE]"
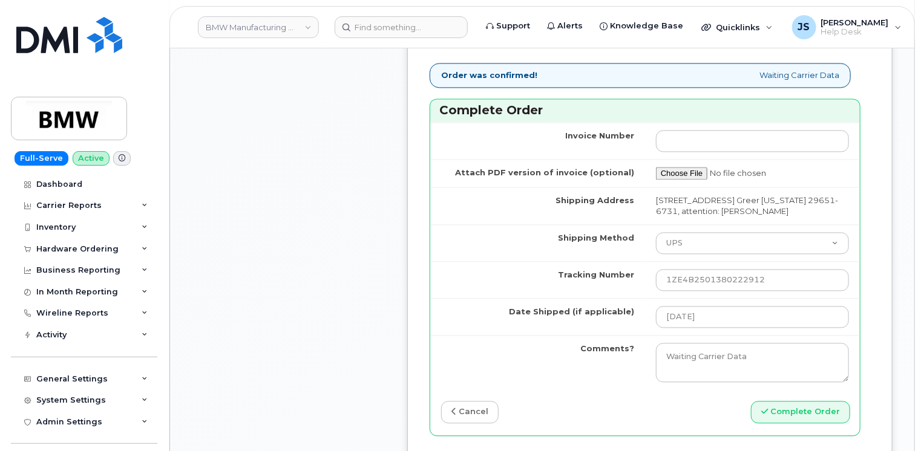
scroll to position [1271, 0]
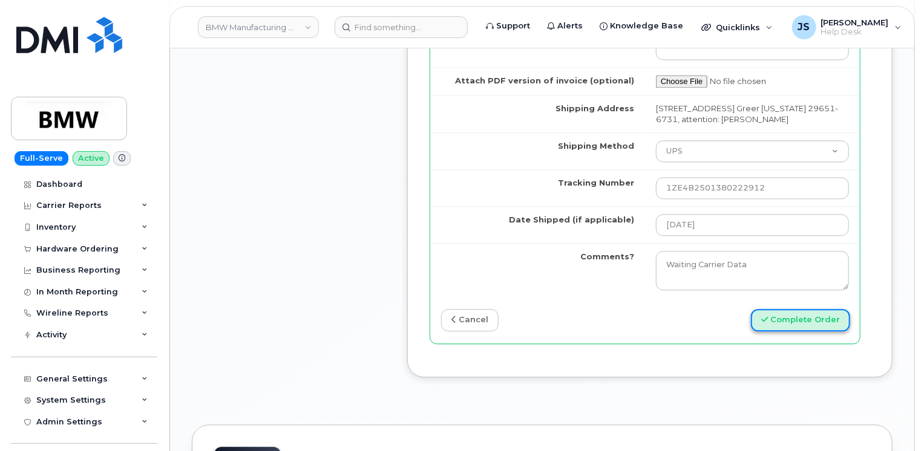
click at [813, 313] on button "Complete Order" at bounding box center [800, 320] width 99 height 22
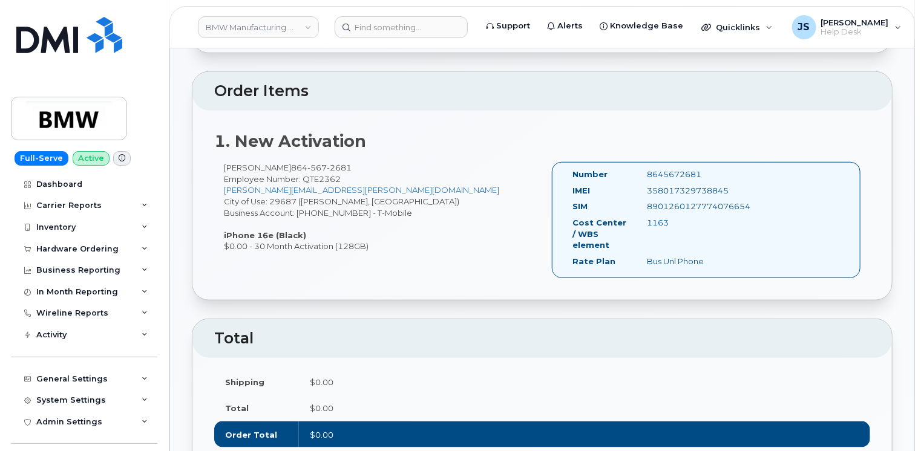
scroll to position [484, 0]
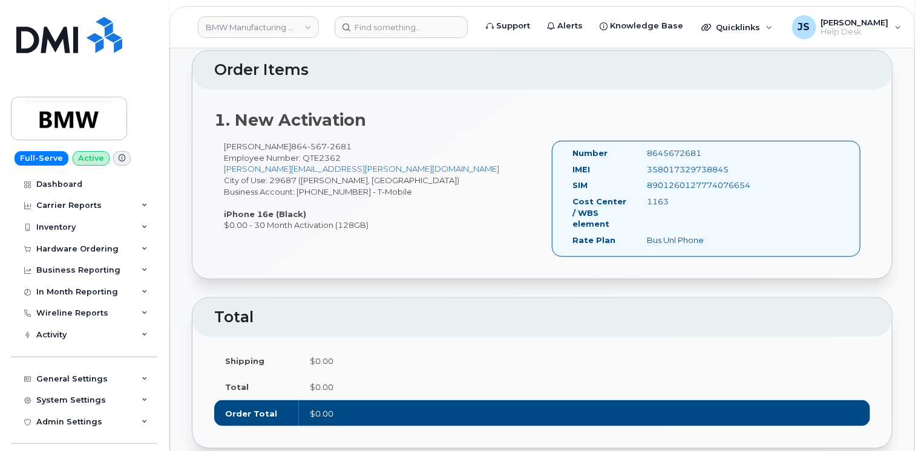
click at [681, 164] on div "358017329738845" at bounding box center [690, 169] width 105 height 11
copy div "358017329738845"
click at [727, 165] on div "IMEI [TECHNICAL_ID]" at bounding box center [653, 172] width 180 height 16
click at [724, 180] on div "8901260127774076654" at bounding box center [690, 185] width 105 height 11
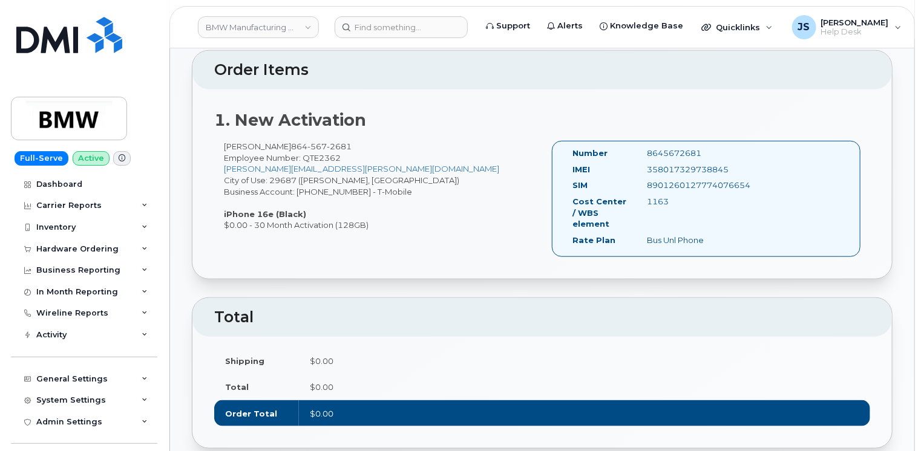
click at [724, 180] on div "8901260127774076654" at bounding box center [690, 185] width 105 height 11
copy div "8901260127774076654"
drag, startPoint x: 338, startPoint y: 133, endPoint x: 280, endPoint y: 132, distance: 57.5
click at [291, 142] on span "[PHONE_NUMBER]" at bounding box center [321, 147] width 61 height 10
copy span "[PHONE_NUMBER]"
